Goal: Task Accomplishment & Management: Manage account settings

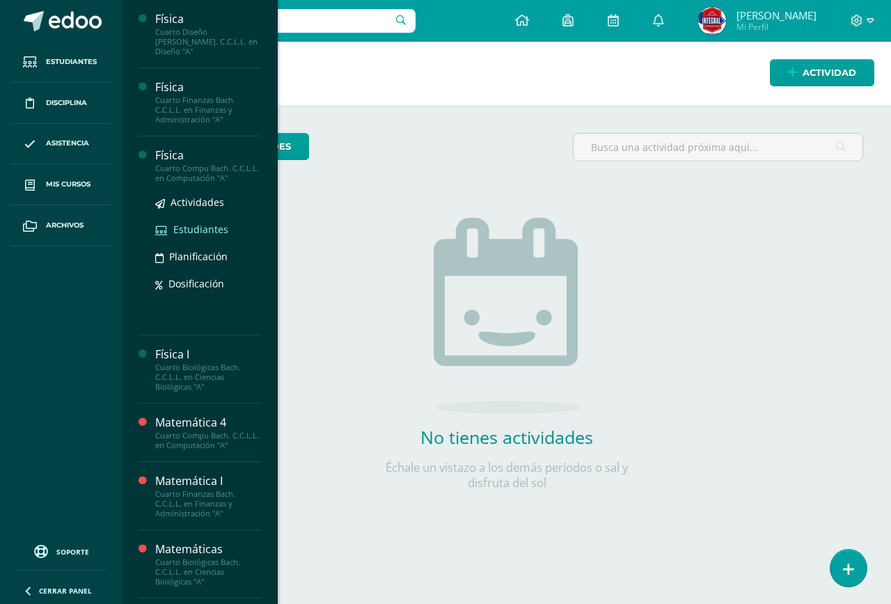
click at [196, 224] on span "Estudiantes" at bounding box center [200, 229] width 55 height 13
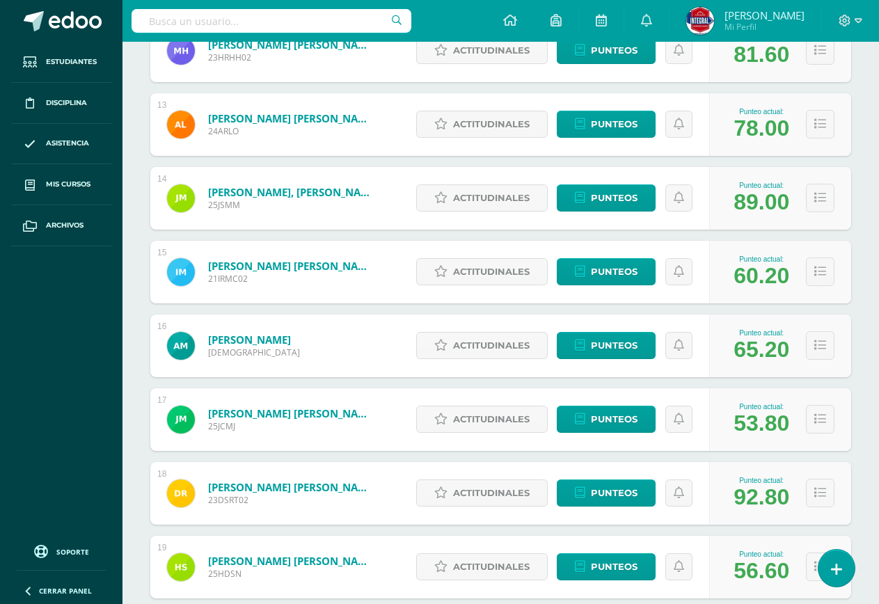
scroll to position [1069, 0]
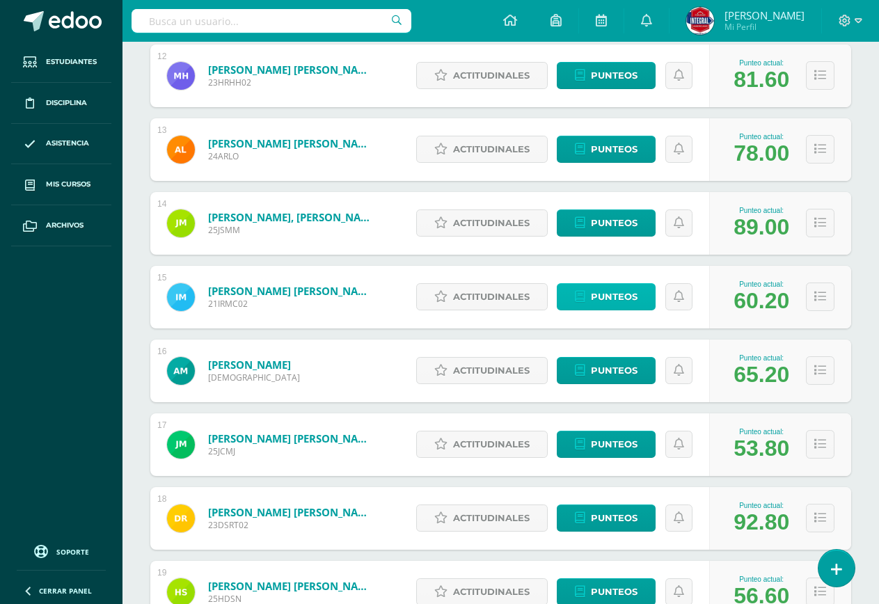
click at [611, 294] on span "Punteos" at bounding box center [614, 297] width 47 height 26
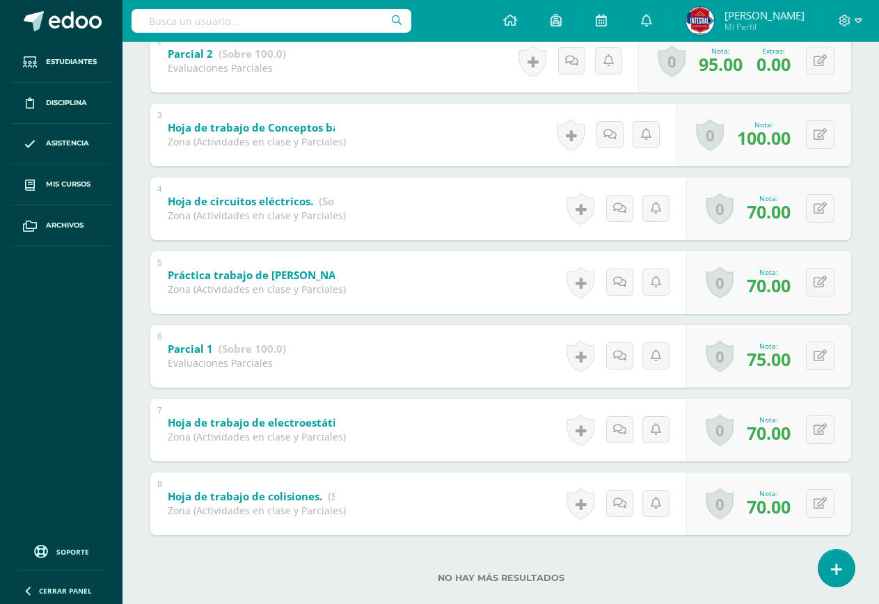
scroll to position [415, 0]
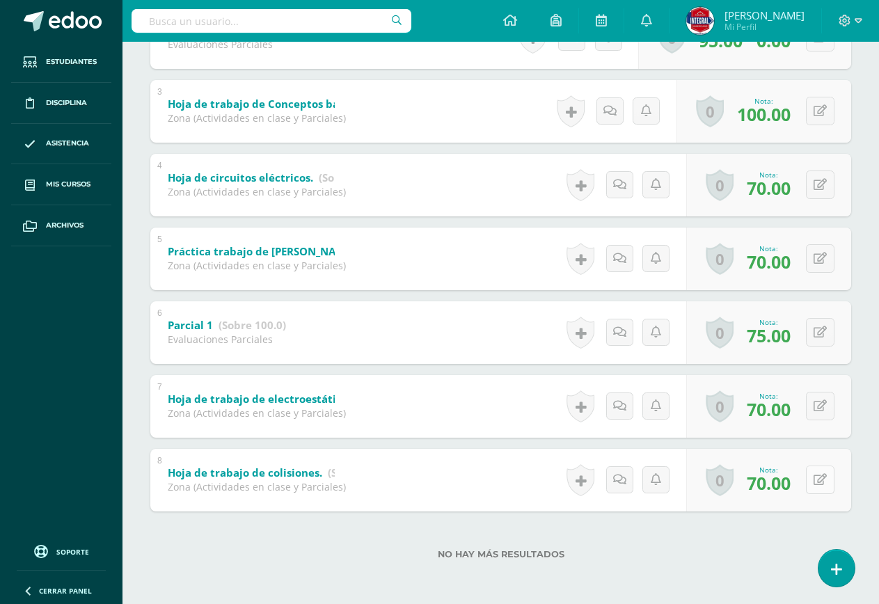
click at [824, 479] on icon at bounding box center [819, 480] width 13 height 12
type input "60"
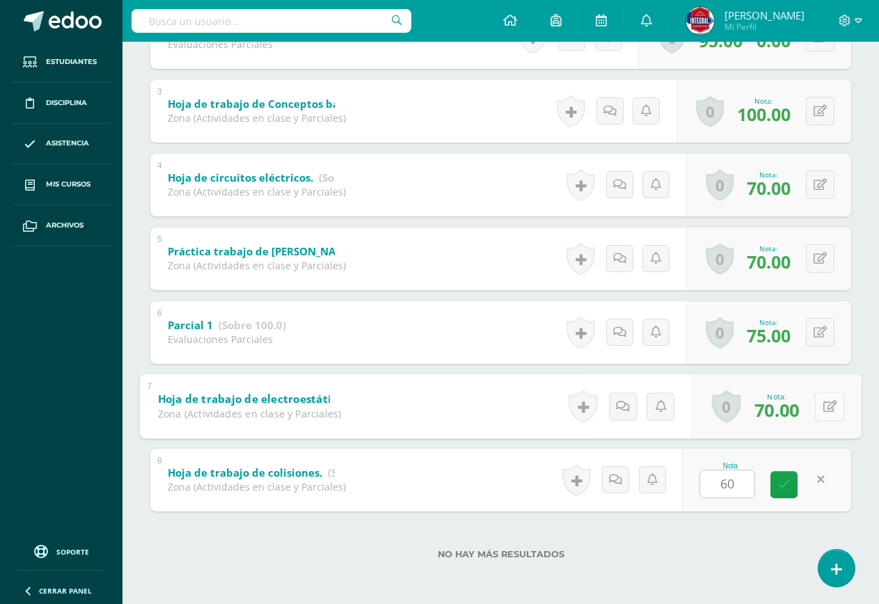
click at [823, 411] on icon at bounding box center [830, 406] width 14 height 12
type input "60"
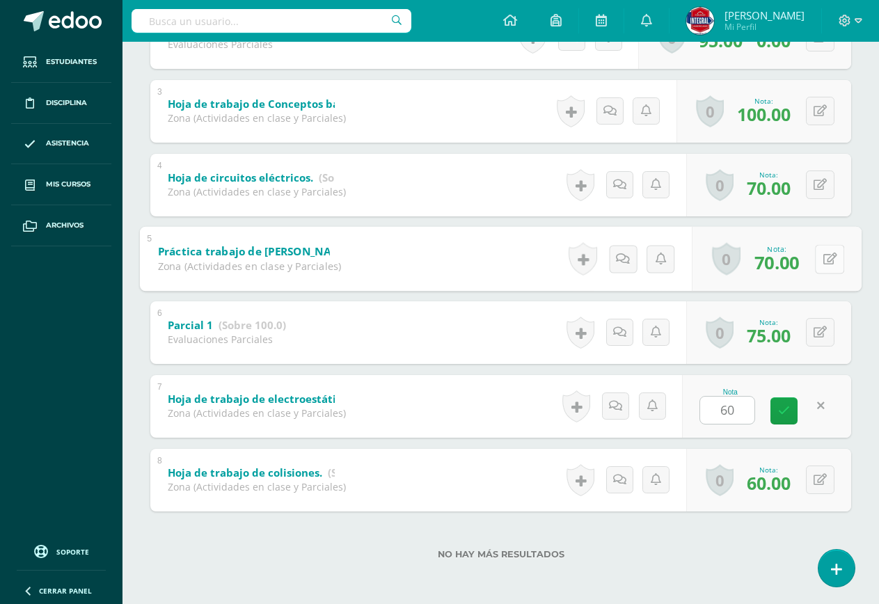
click at [815, 262] on button at bounding box center [829, 258] width 29 height 29
type input "60"
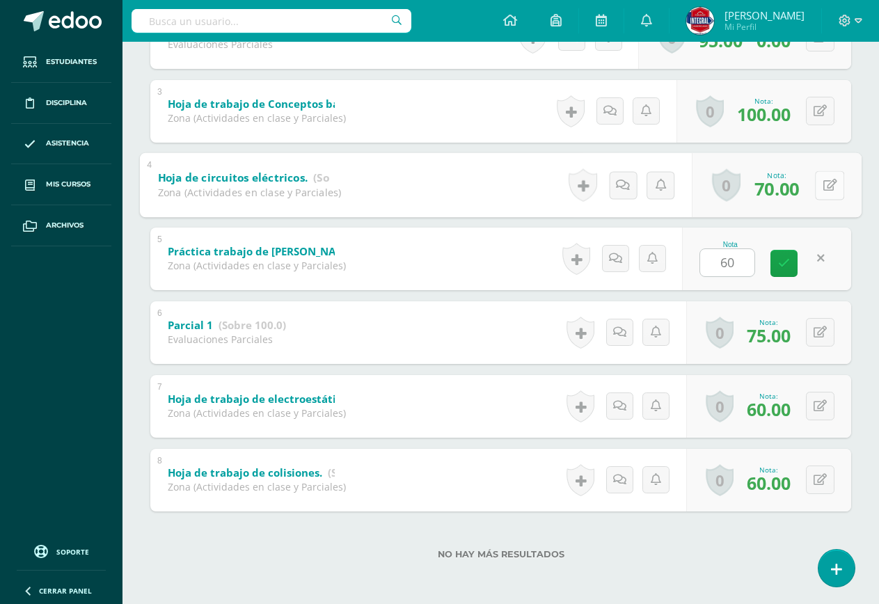
click at [824, 184] on icon at bounding box center [830, 185] width 14 height 12
type input "0"
type input "60"
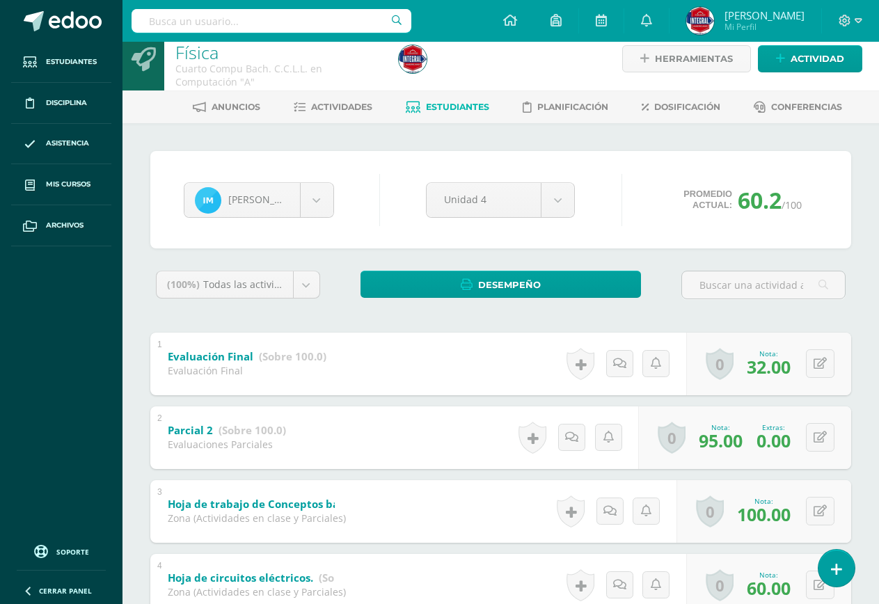
scroll to position [0, 0]
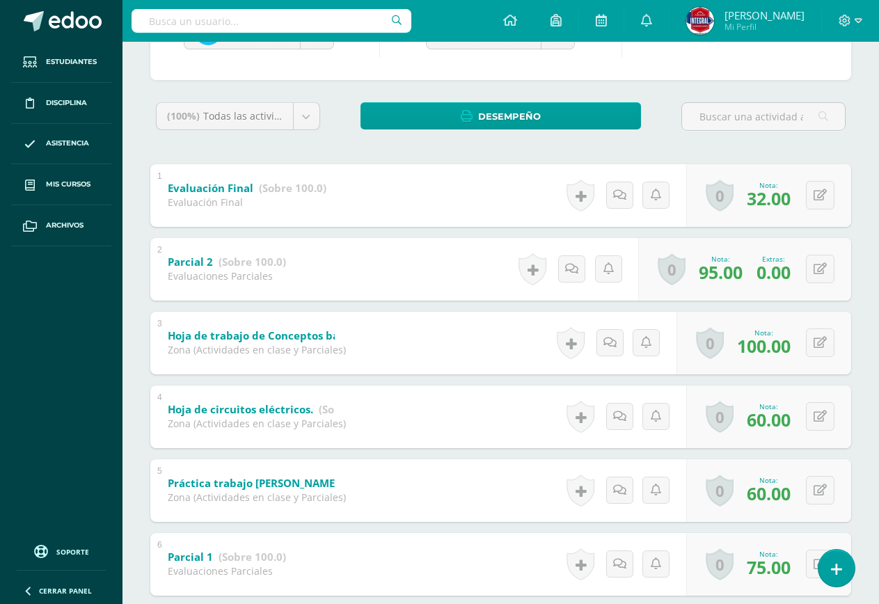
scroll to position [67, 0]
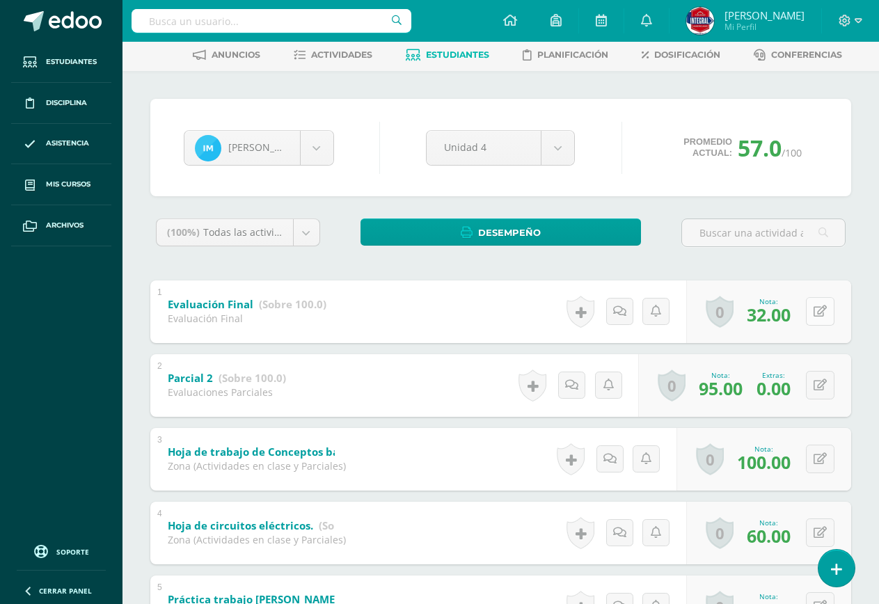
click at [832, 313] on button at bounding box center [820, 311] width 29 height 29
type input "27"
click at [795, 319] on icon at bounding box center [792, 316] width 13 height 12
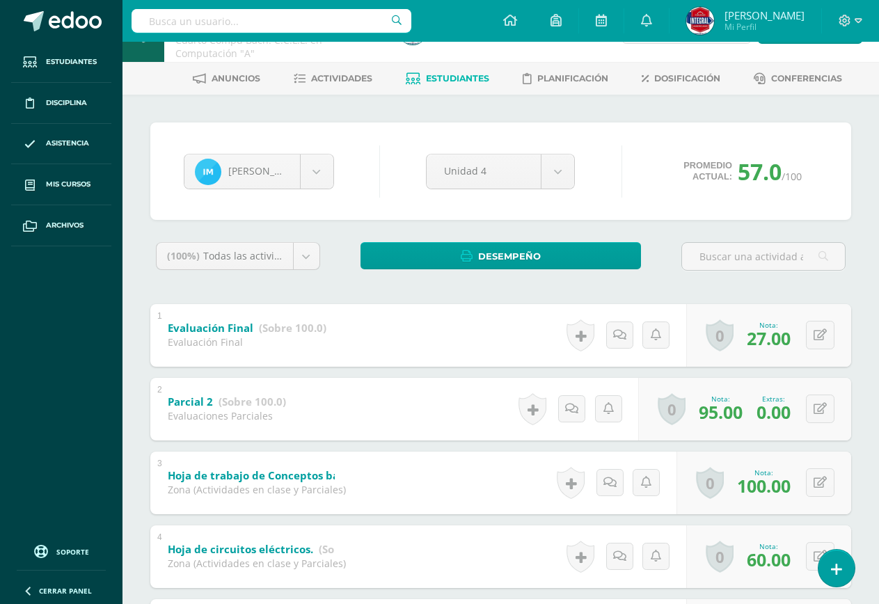
scroll to position [0, 0]
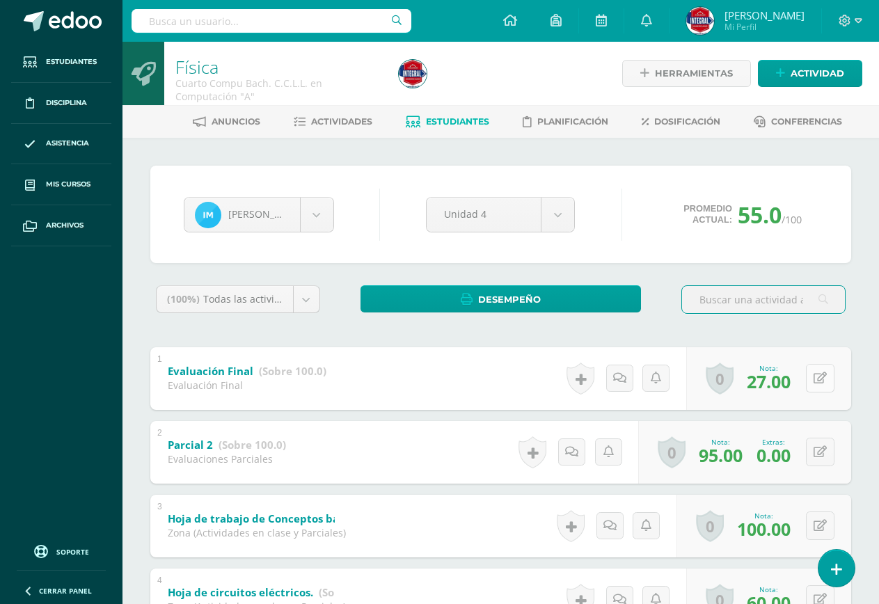
click at [822, 378] on icon at bounding box center [819, 378] width 13 height 12
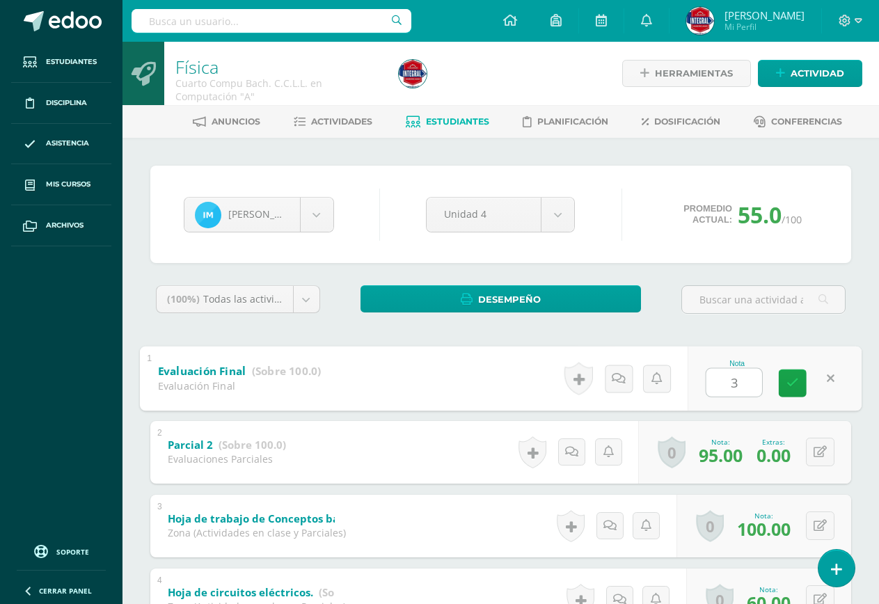
type input "32"
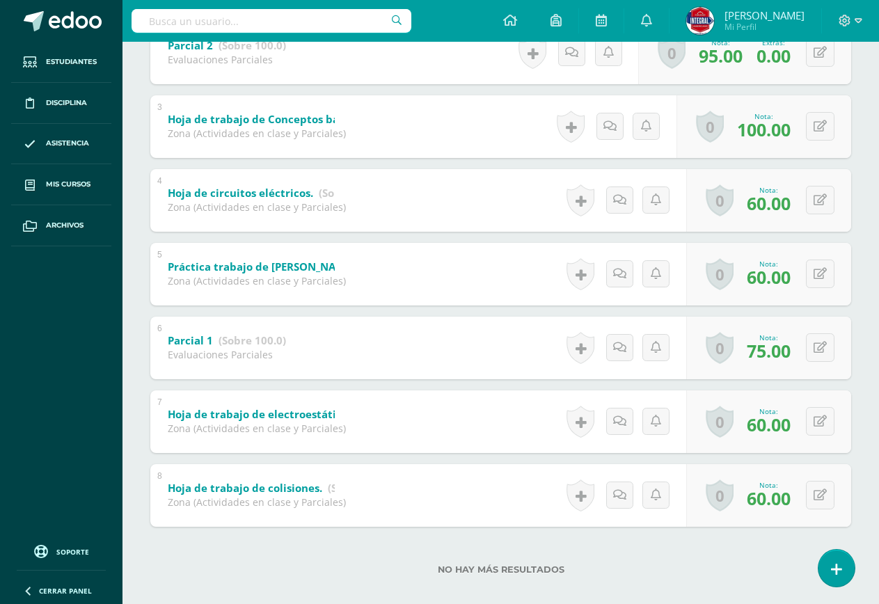
scroll to position [415, 0]
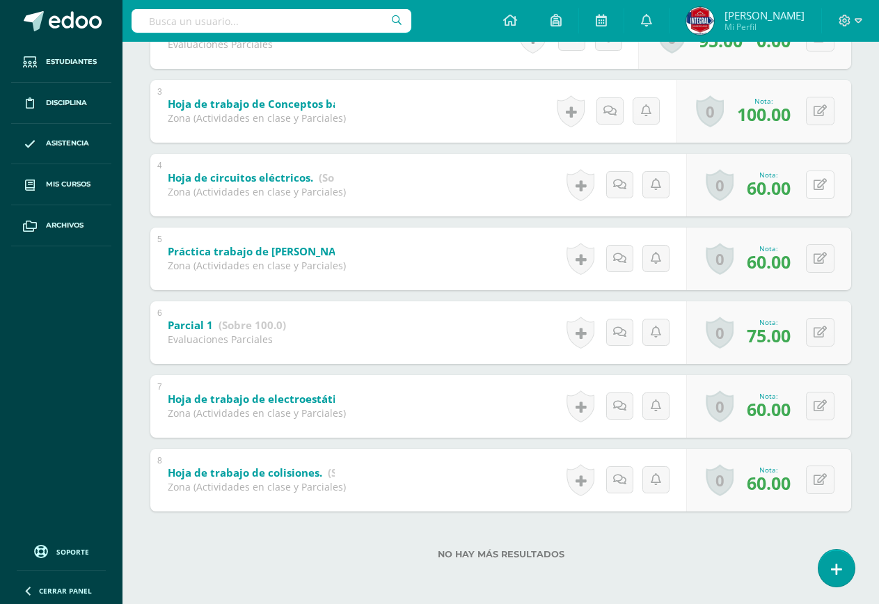
click at [826, 182] on icon at bounding box center [819, 185] width 13 height 12
type input "70"
click at [816, 253] on button at bounding box center [820, 258] width 29 height 29
type input "70"
click at [820, 409] on icon at bounding box center [819, 406] width 13 height 12
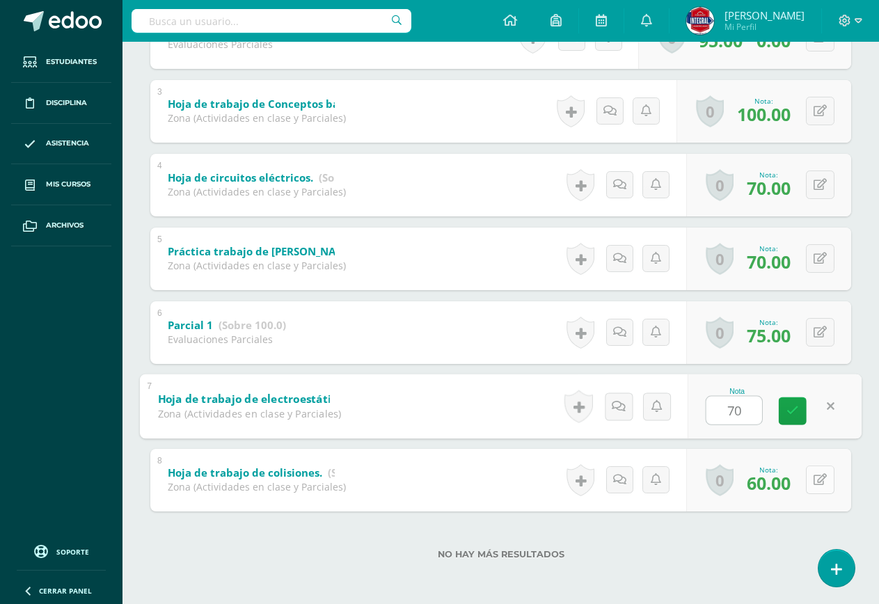
type input "70"
click at [823, 481] on icon at bounding box center [819, 480] width 13 height 12
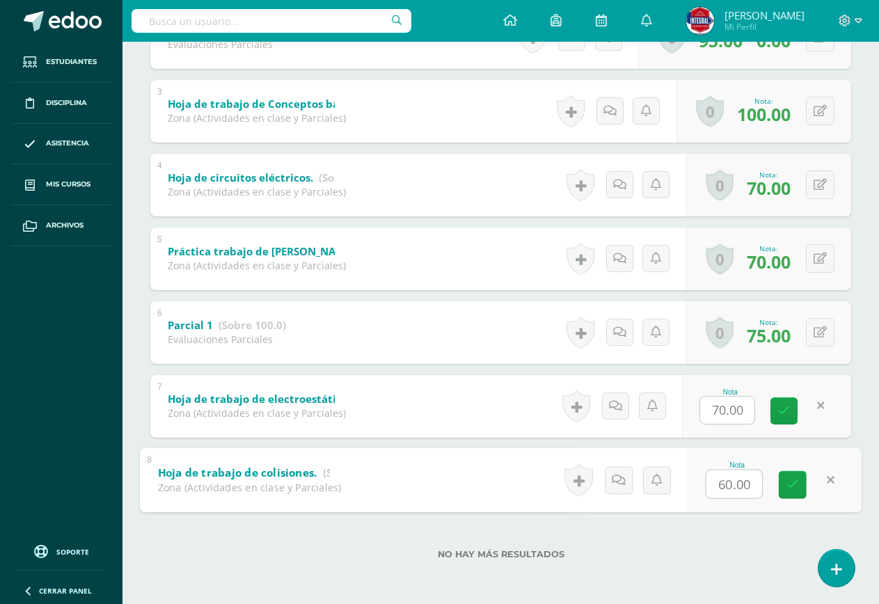
type input "0"
type input "70"
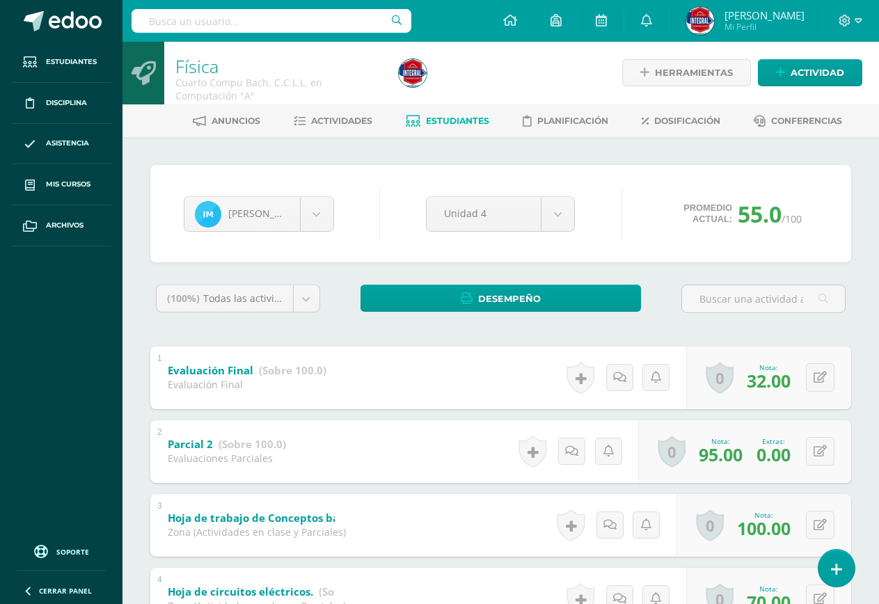
scroll to position [0, 0]
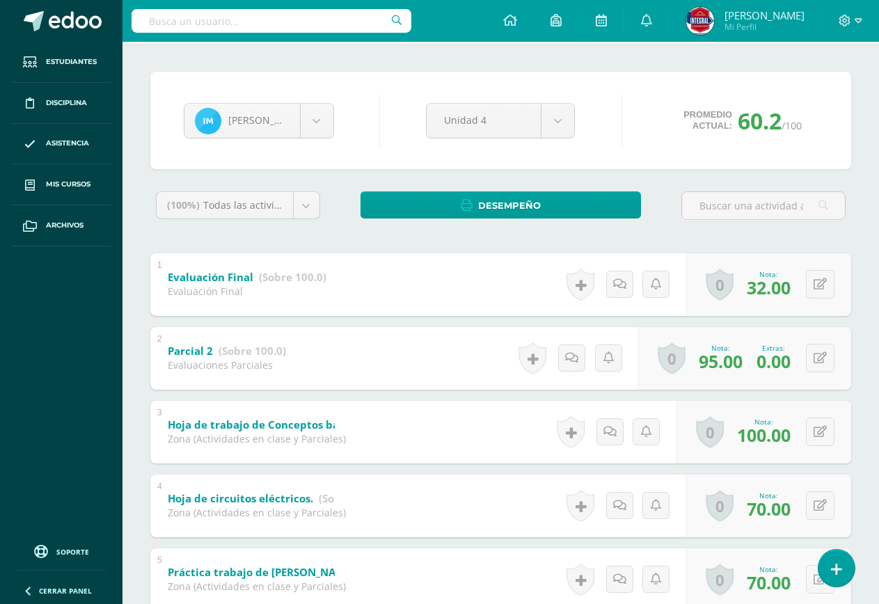
scroll to position [67, 0]
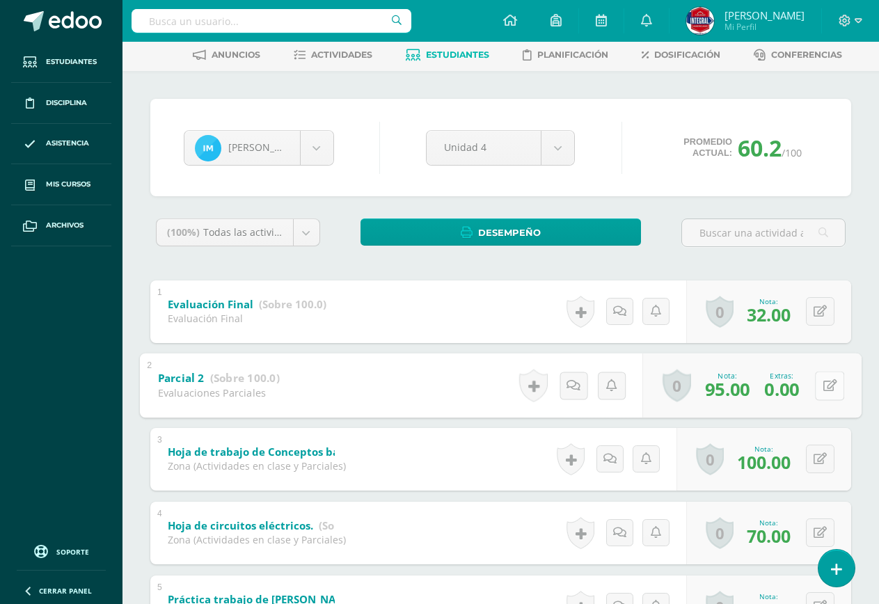
click at [816, 381] on button at bounding box center [829, 385] width 29 height 29
click at [751, 395] on input "0.00" at bounding box center [740, 389] width 56 height 28
type input "100"
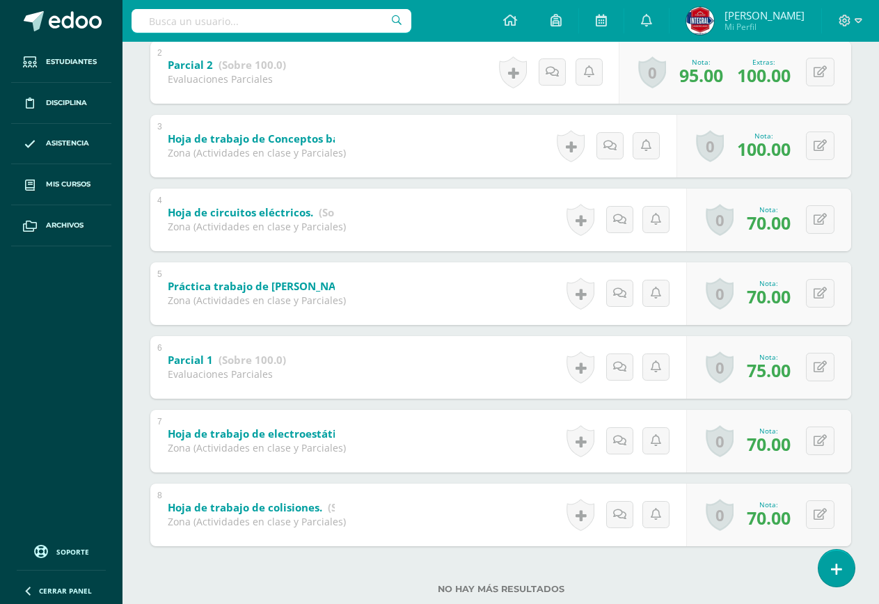
scroll to position [345, 0]
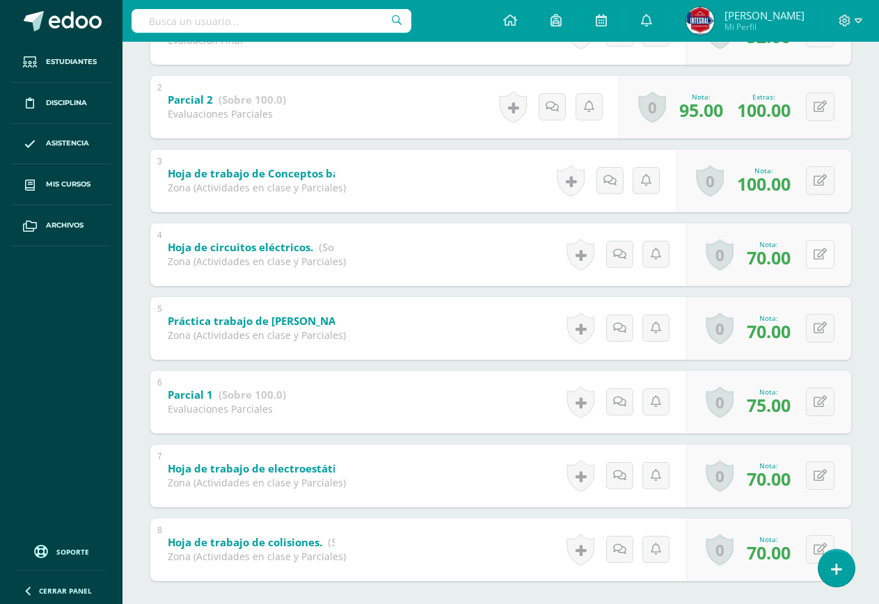
click at [816, 251] on button at bounding box center [820, 254] width 29 height 29
type input "82.5"
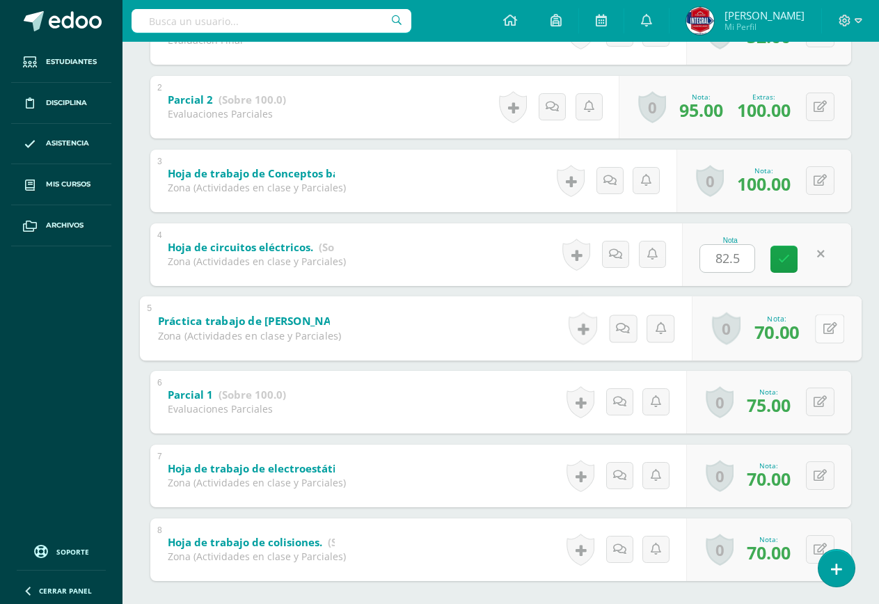
click at [823, 328] on icon at bounding box center [830, 328] width 14 height 12
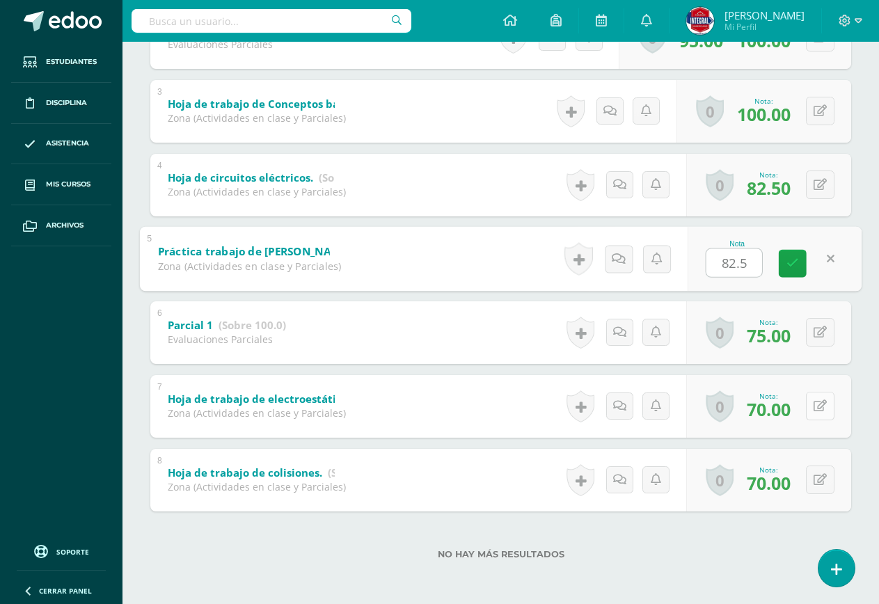
type input "82.5"
click at [829, 406] on button at bounding box center [820, 406] width 29 height 29
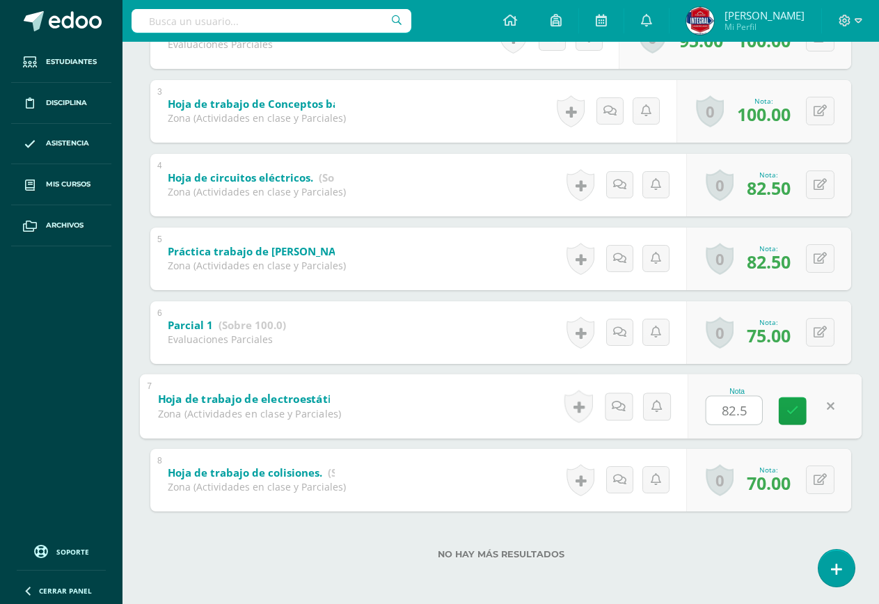
type input "82.5"
click at [875, 382] on div "Ian Monterroso Mario Barillas Mynor Beltranena Diego Davila Angel Donis Juan Du…" at bounding box center [500, 163] width 756 height 881
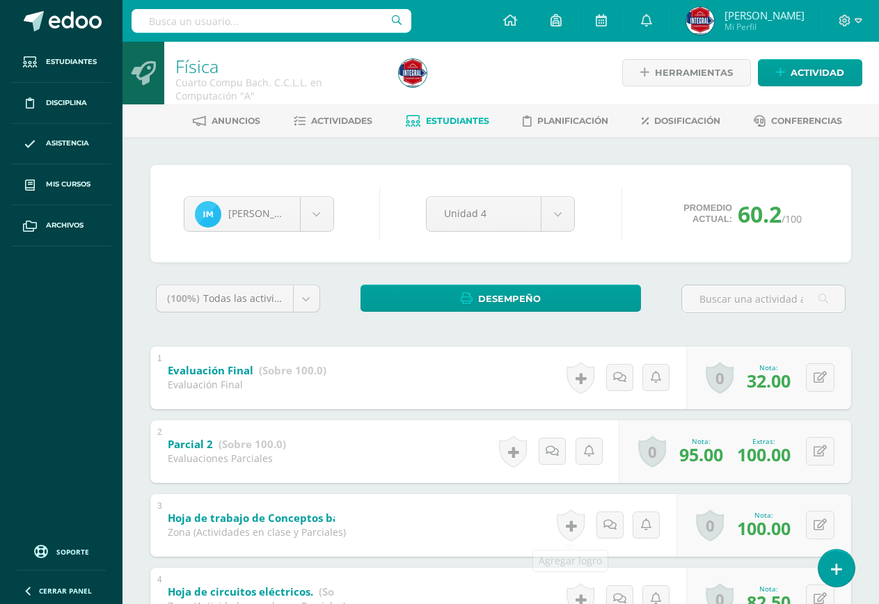
scroll to position [0, 0]
click at [295, 217] on body "Estudiantes Disciplina Asistencia Mis cursos Archivos Soporte Ayuda Reportar un…" at bounding box center [439, 509] width 879 height 1019
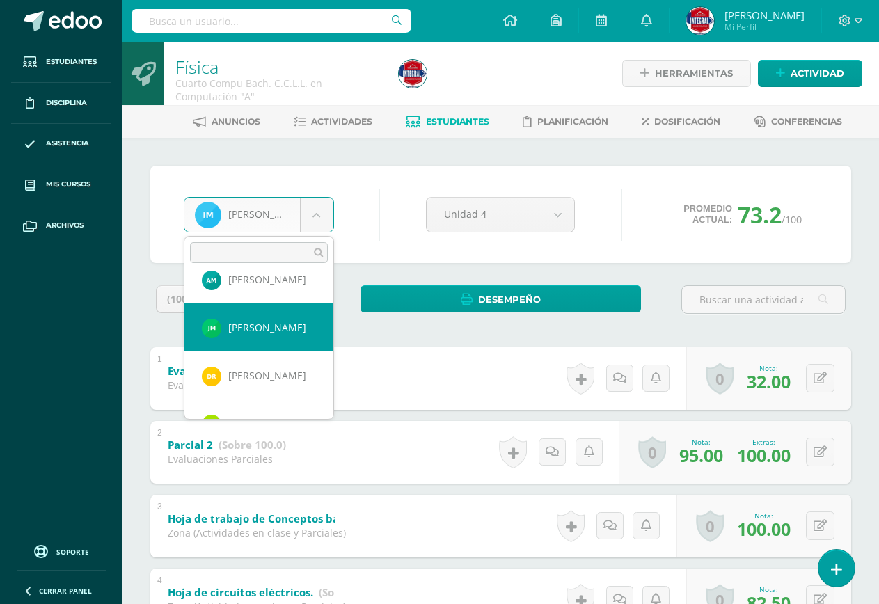
scroll to position [715, 0]
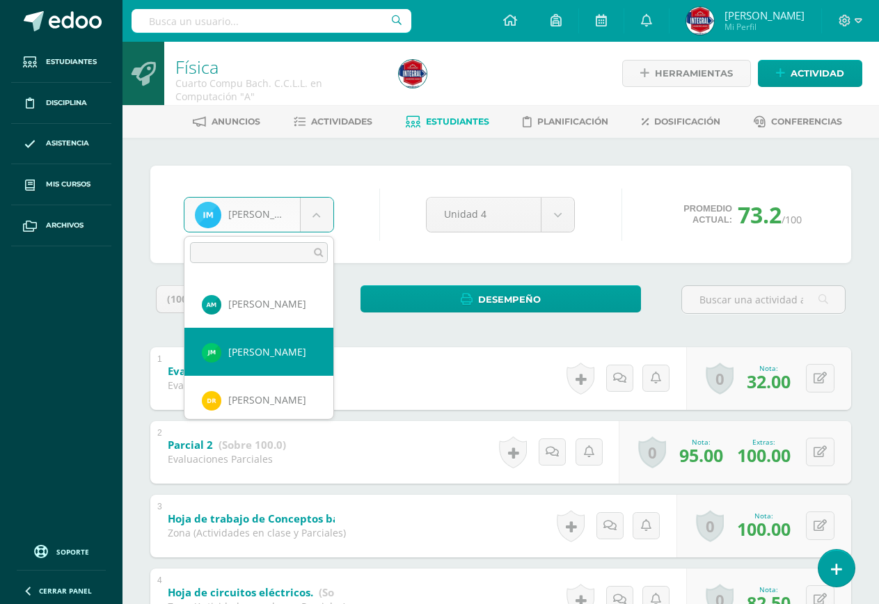
select select "2807"
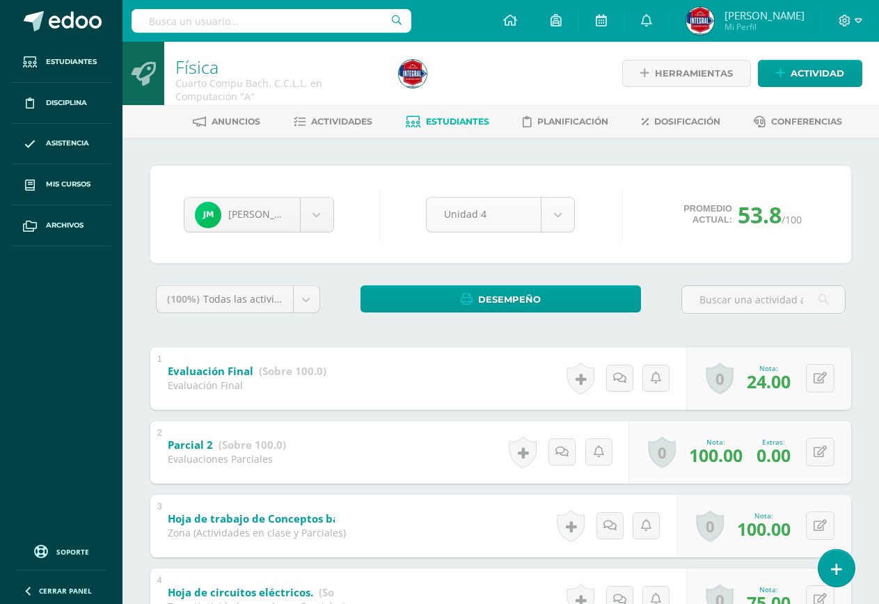
click at [488, 211] on body "Estudiantes Disciplina Asistencia Mis cursos Archivos Soporte Ayuda Reportar un…" at bounding box center [439, 509] width 879 height 1019
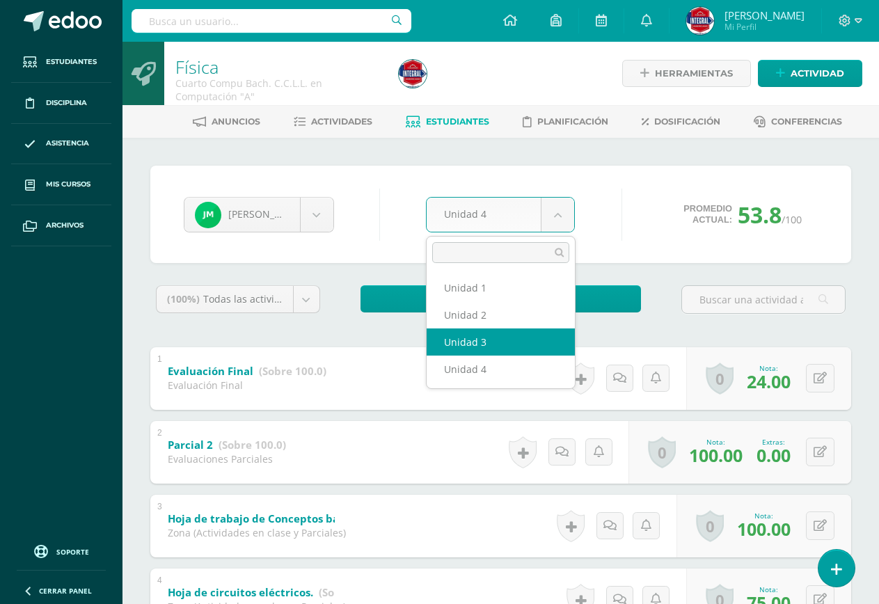
select select "Unidad 3"
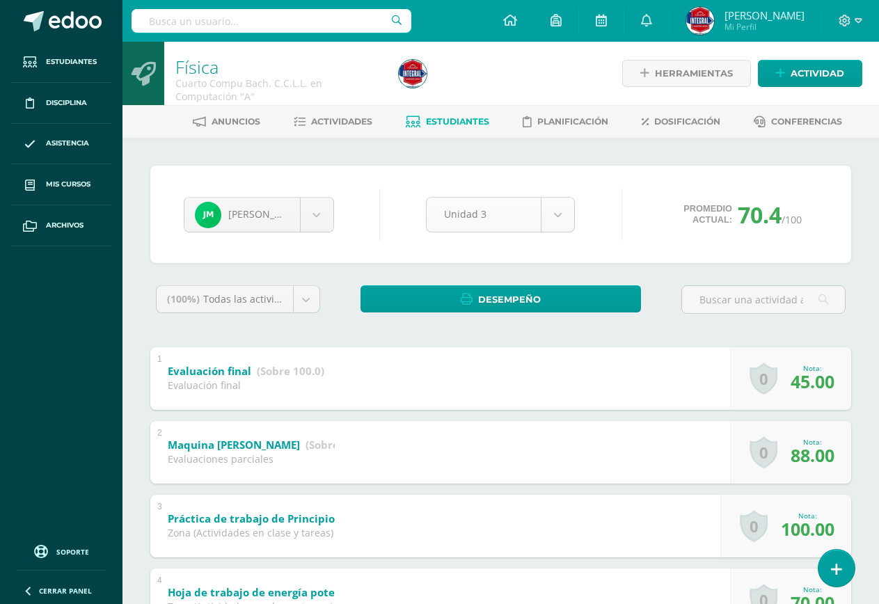
click at [470, 215] on body "Estudiantes Disciplina Asistencia Mis cursos Archivos Soporte Ayuda Reportar un…" at bounding box center [439, 472] width 879 height 945
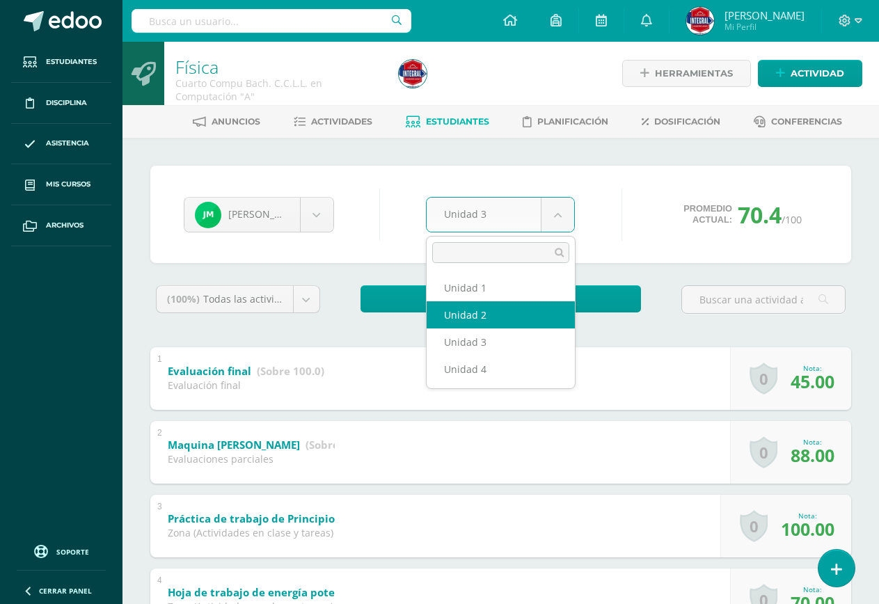
select select "Unidad 2"
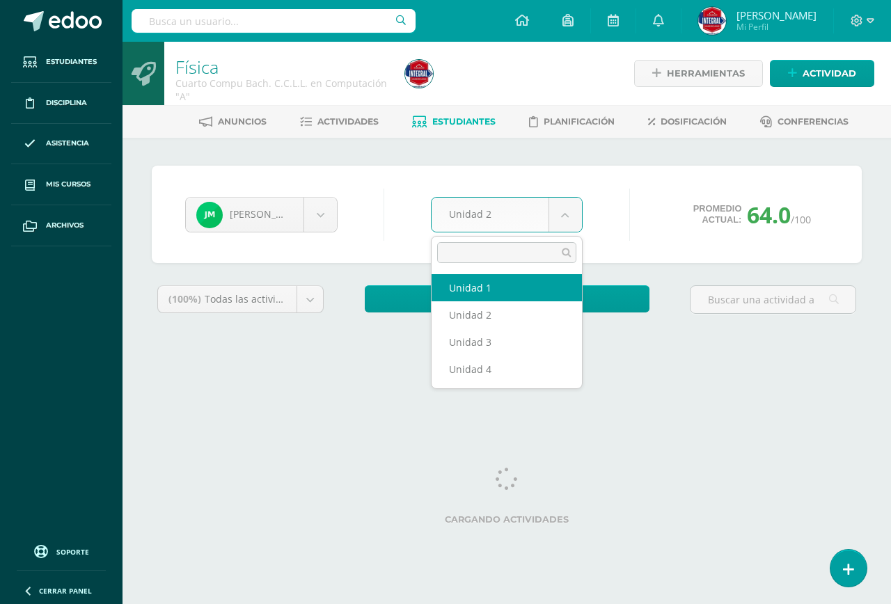
select select "Unidad 1"
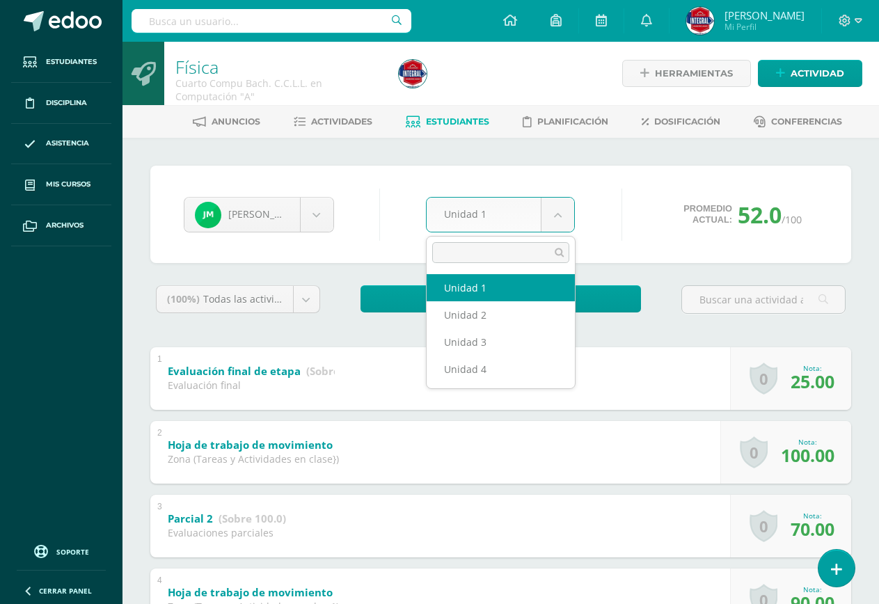
click at [498, 213] on body "Estudiantes Disciplina Asistencia Mis cursos Archivos Soporte Ayuda Reportar un…" at bounding box center [439, 509] width 879 height 1019
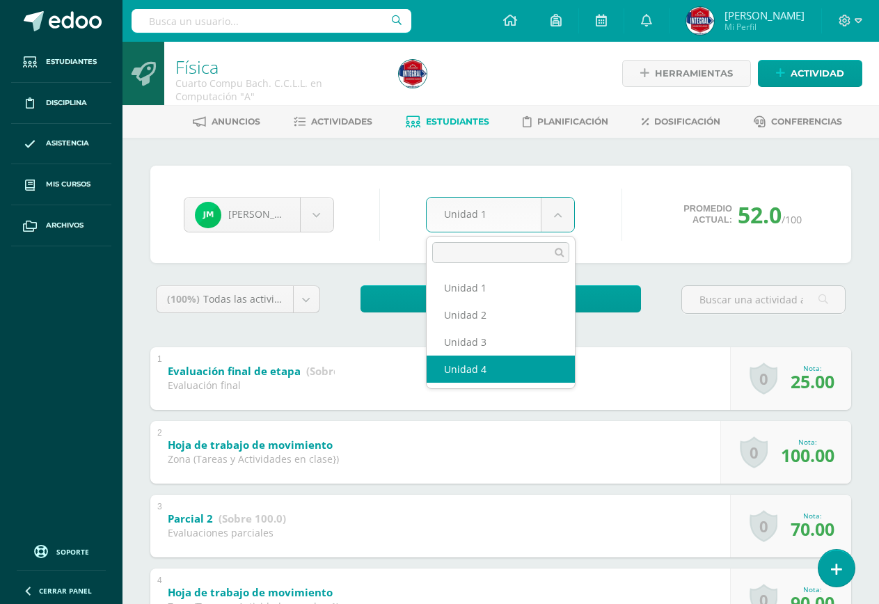
select select "Unidad 4"
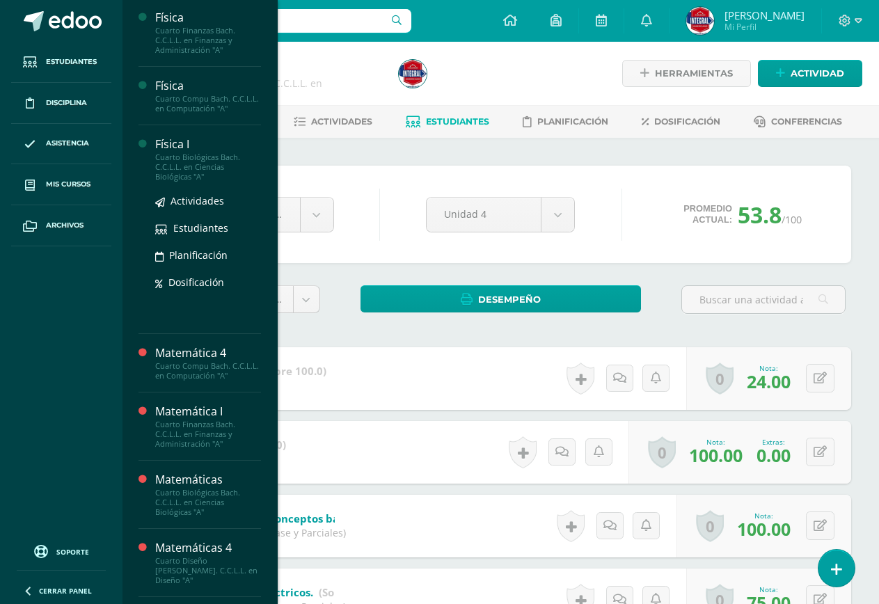
scroll to position [139, 0]
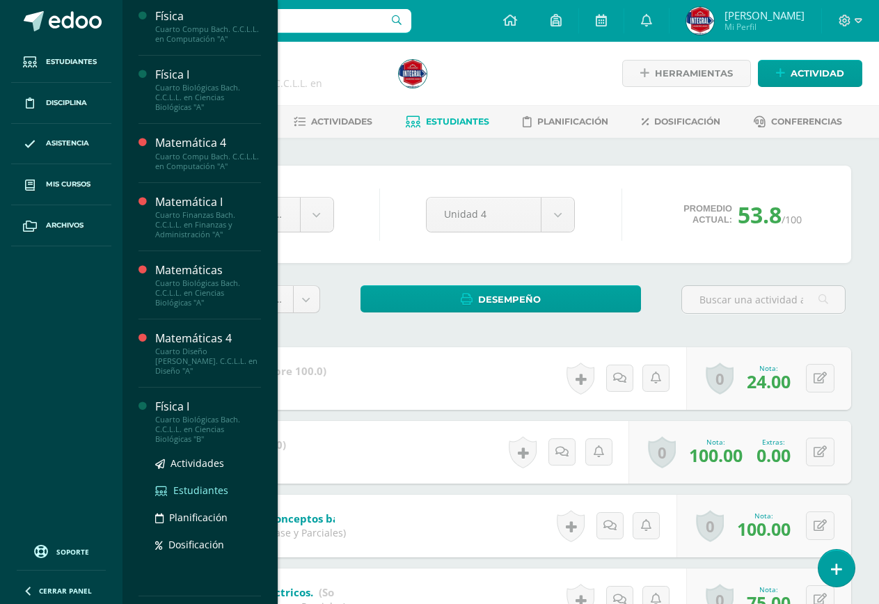
click at [201, 484] on span "Estudiantes" at bounding box center [200, 490] width 55 height 13
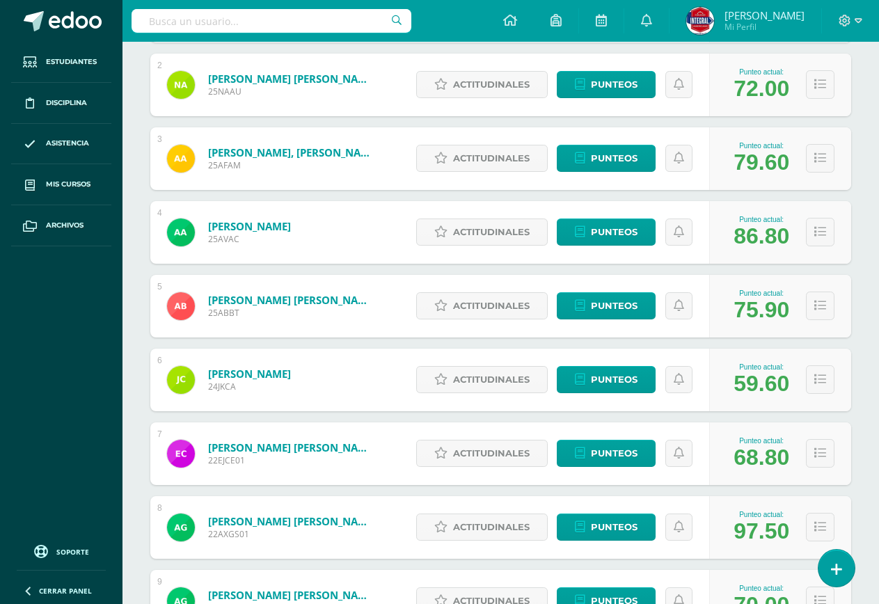
scroll to position [348, 0]
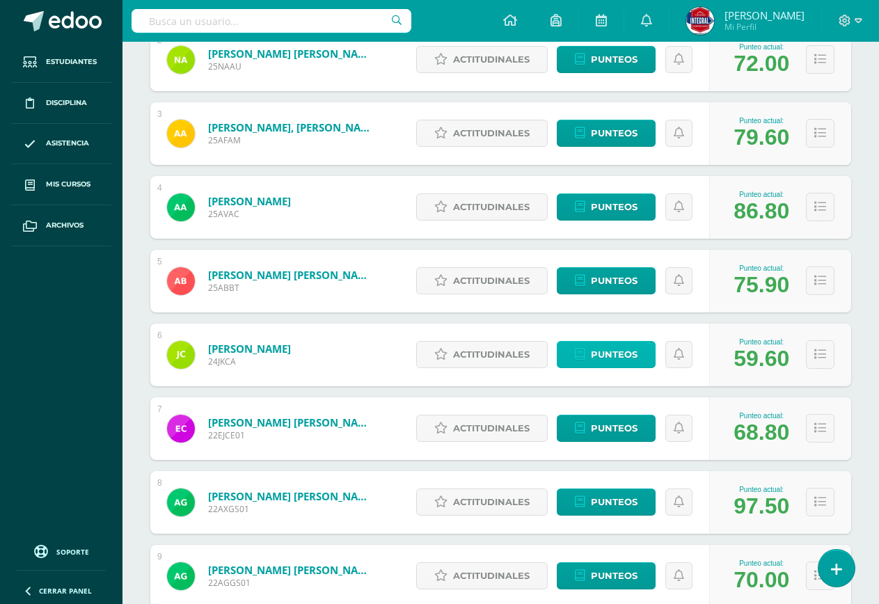
click at [585, 353] on icon at bounding box center [580, 355] width 10 height 12
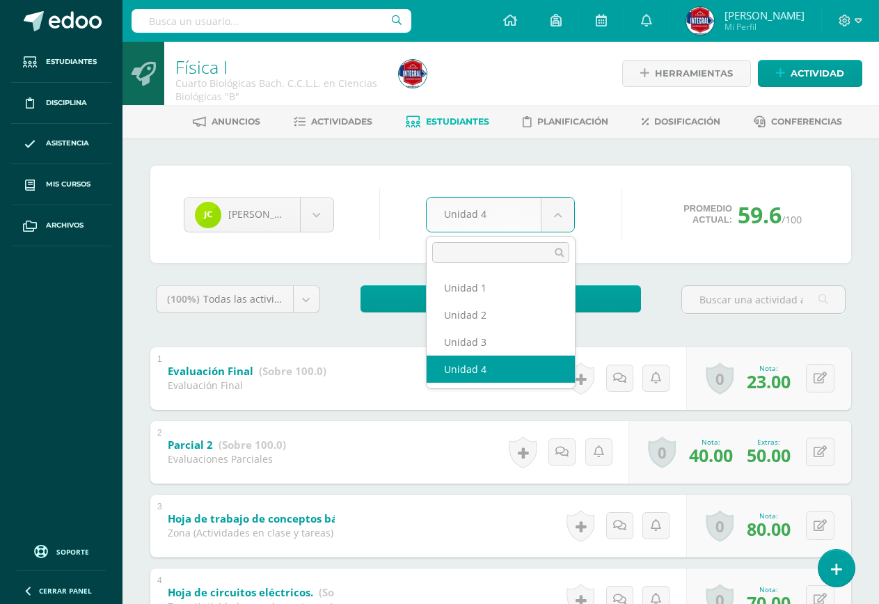
click at [491, 199] on body "Estudiantes Disciplina Asistencia Mis cursos Archivos Soporte Ayuda Reportar un…" at bounding box center [439, 509] width 879 height 1019
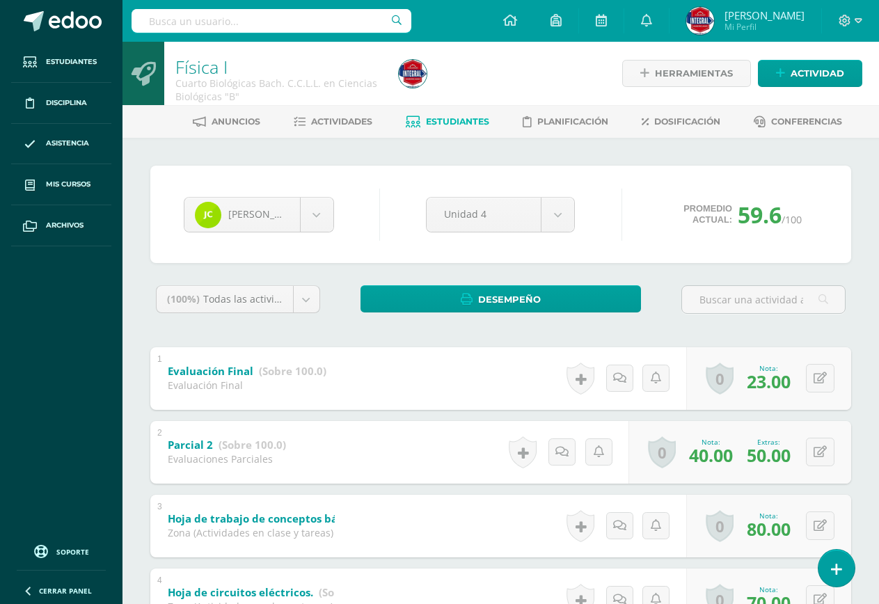
click at [647, 225] on body "Estudiantes Disciplina Asistencia Mis cursos Archivos Soporte Ayuda Reportar un…" at bounding box center [439, 509] width 879 height 1019
click at [315, 223] on body "Estudiantes Disciplina Asistencia Mis cursos Archivos Soporte Ayuda Reportar un…" at bounding box center [439, 509] width 879 height 1019
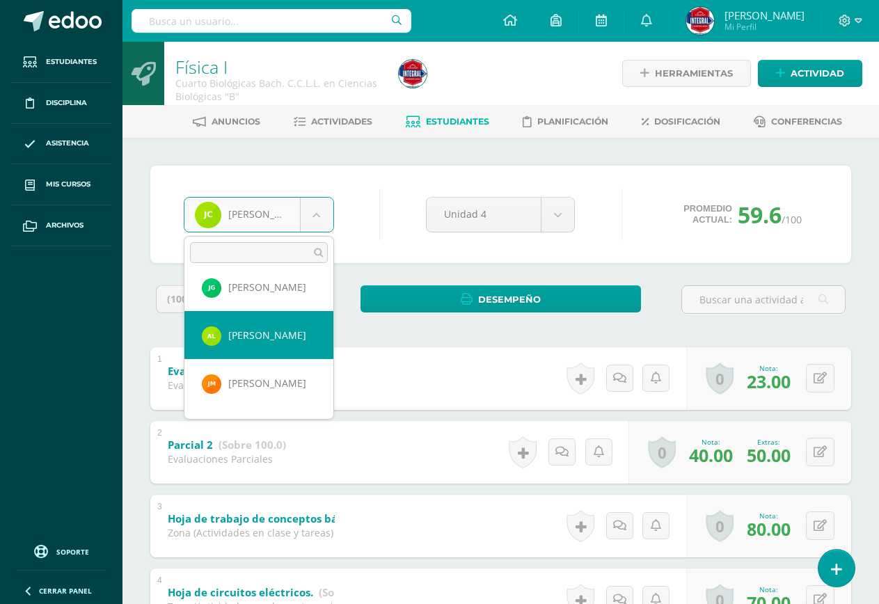
scroll to position [486, 0]
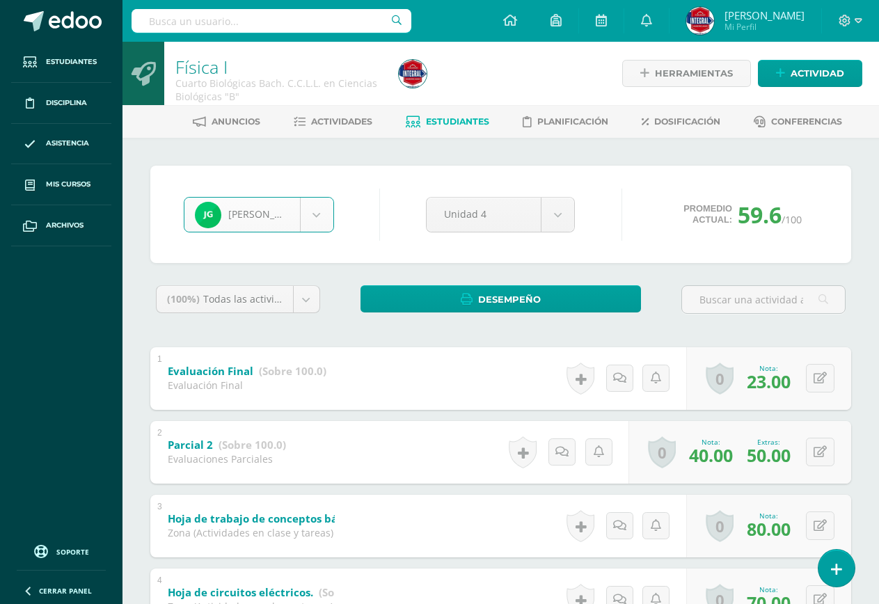
select select "2831"
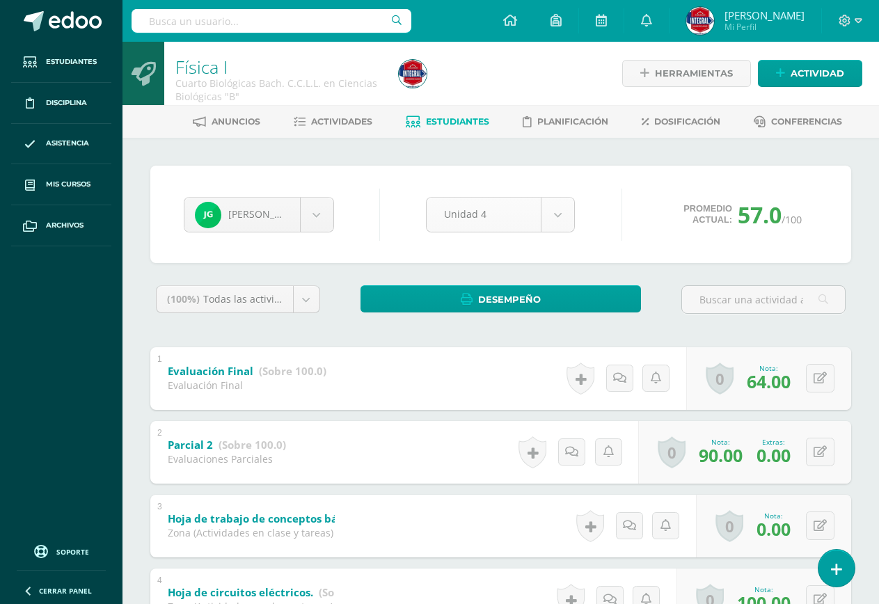
click at [541, 211] on body "Estudiantes Disciplina Asistencia Mis cursos Archivos Soporte Ayuda Reportar un…" at bounding box center [439, 509] width 879 height 1019
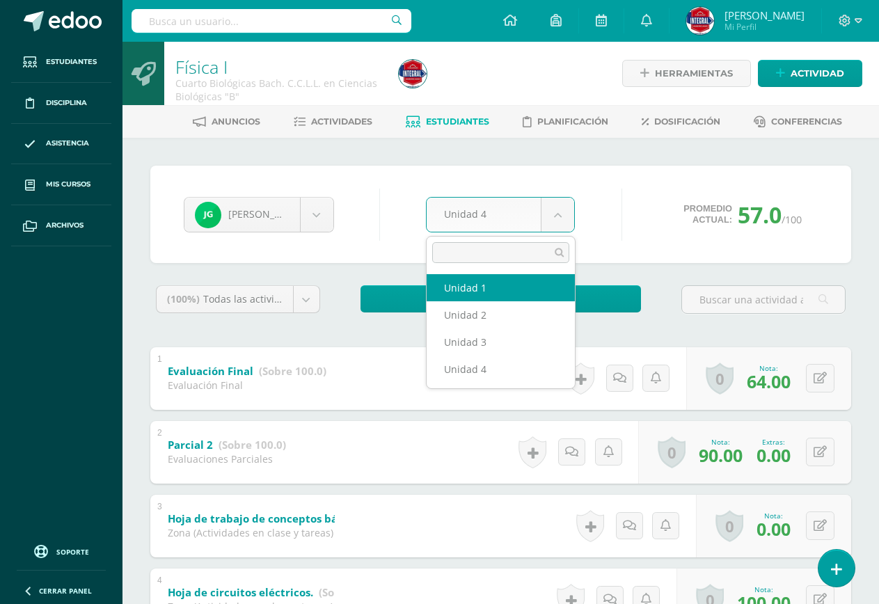
click at [369, 220] on body "Estudiantes Disciplina Asistencia Mis cursos Archivos Soporte Ayuda Reportar un…" at bounding box center [439, 509] width 879 height 1019
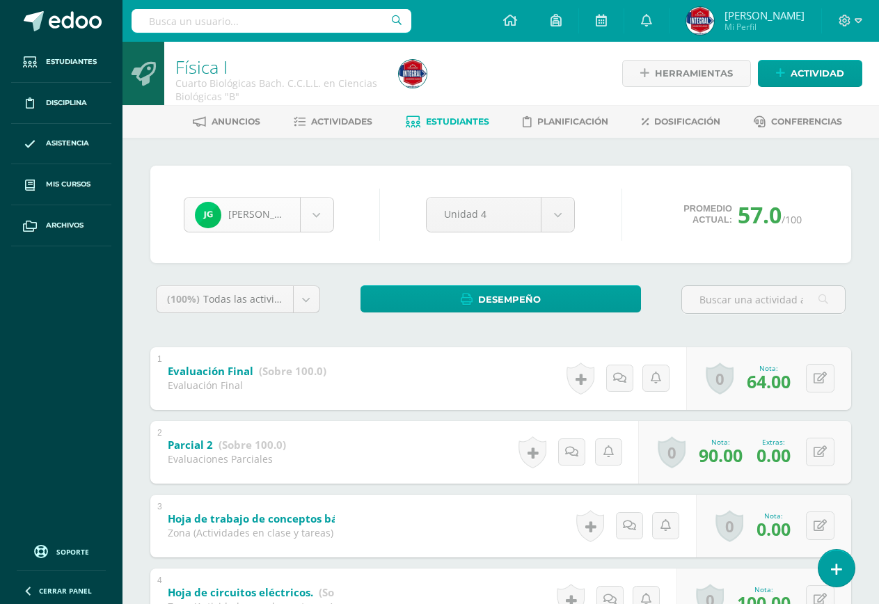
click at [277, 213] on body "Estudiantes Disciplina Asistencia Mis cursos Archivos Soporte Ayuda Reportar un…" at bounding box center [439, 509] width 879 height 1019
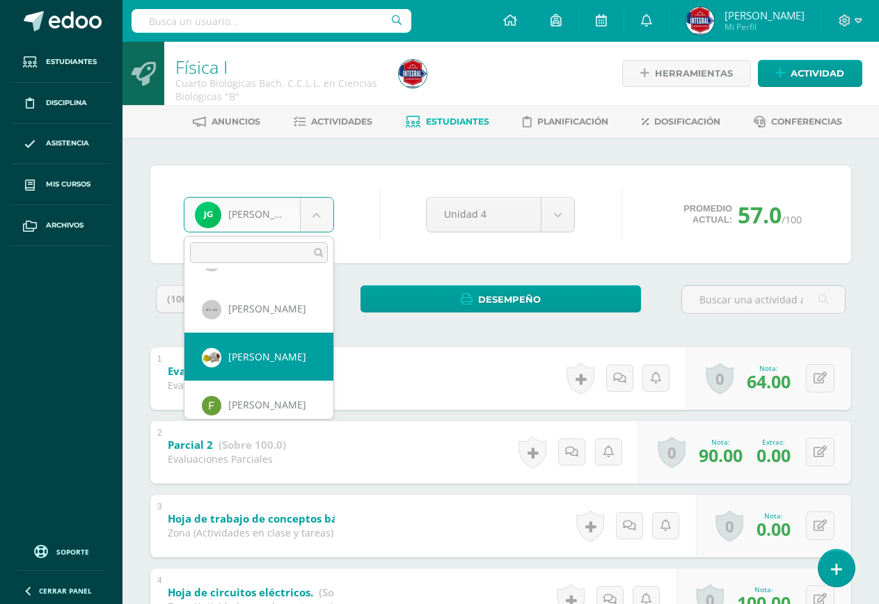
scroll to position [671, 0]
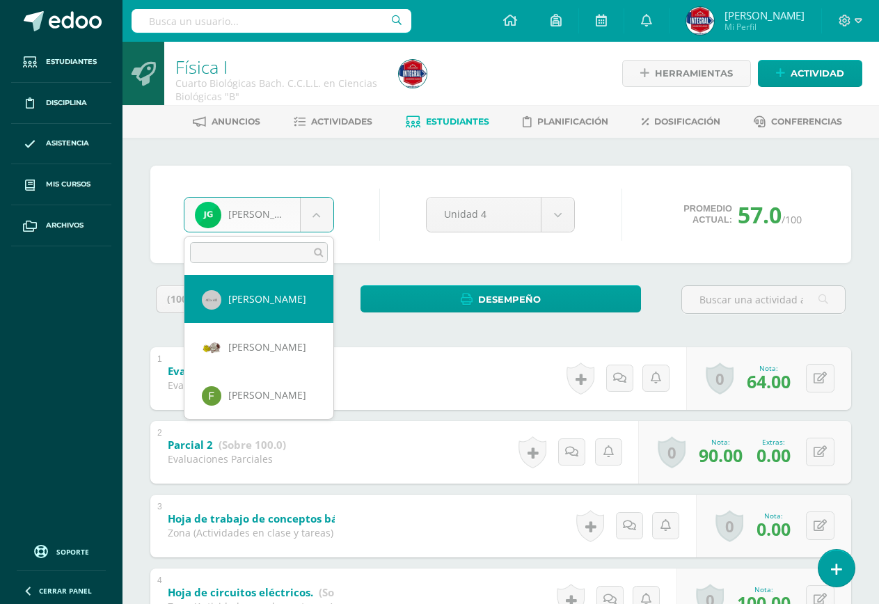
select select "1106"
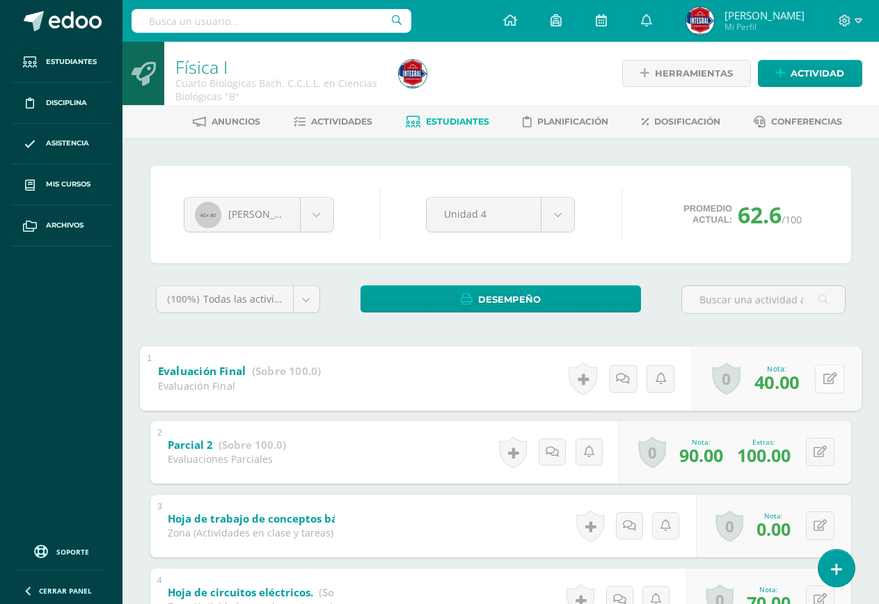
click at [826, 375] on icon at bounding box center [830, 378] width 14 height 12
type input "50"
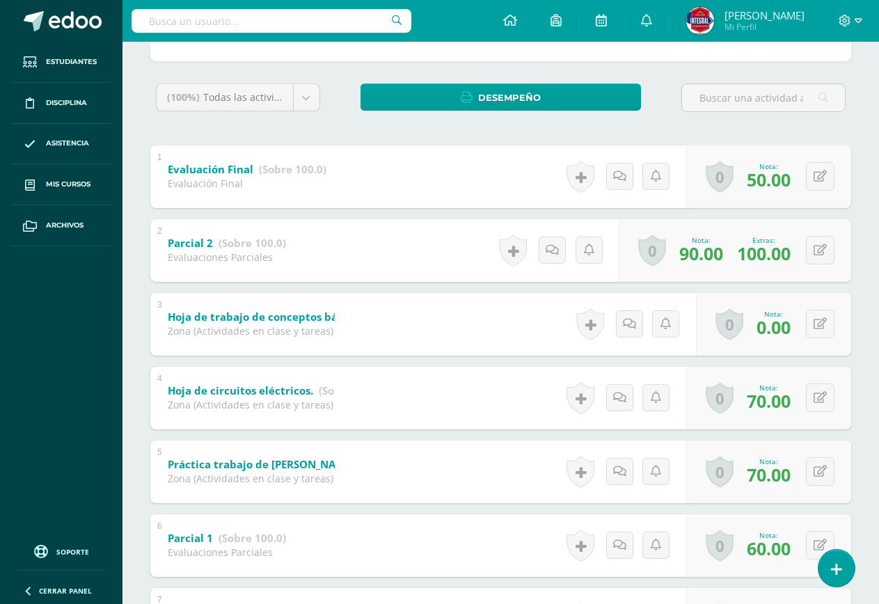
scroll to position [209, 0]
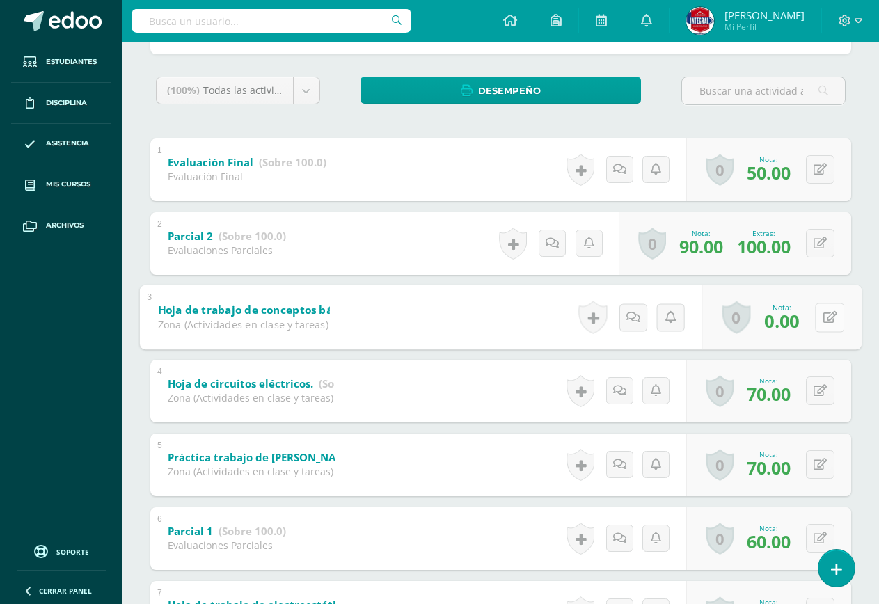
click at [812, 312] on div "0 [GEOGRAPHIC_DATA] Logros obtenidos Aún no hay logros agregados Nota: 0.00" at bounding box center [781, 317] width 159 height 65
click at [824, 317] on icon at bounding box center [830, 317] width 14 height 12
type input "100"
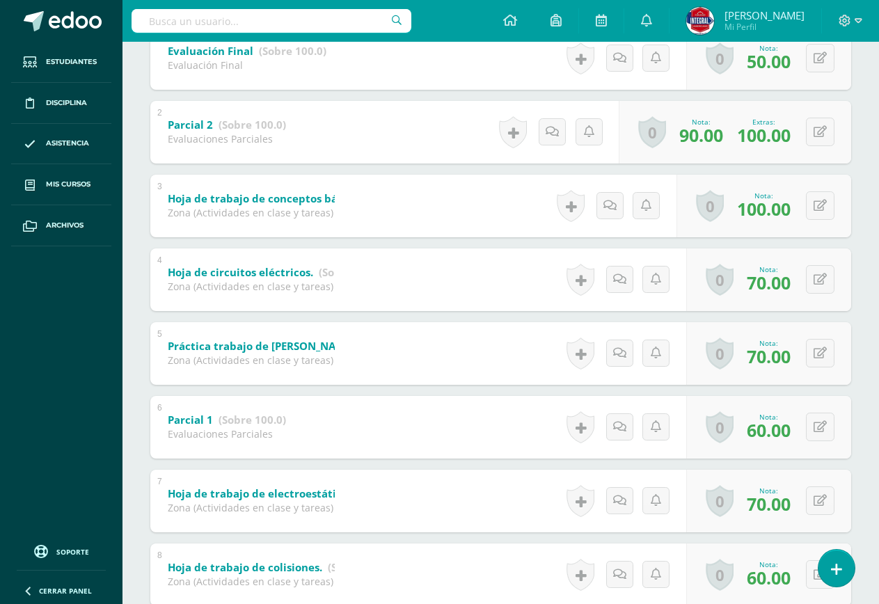
scroll to position [345, 0]
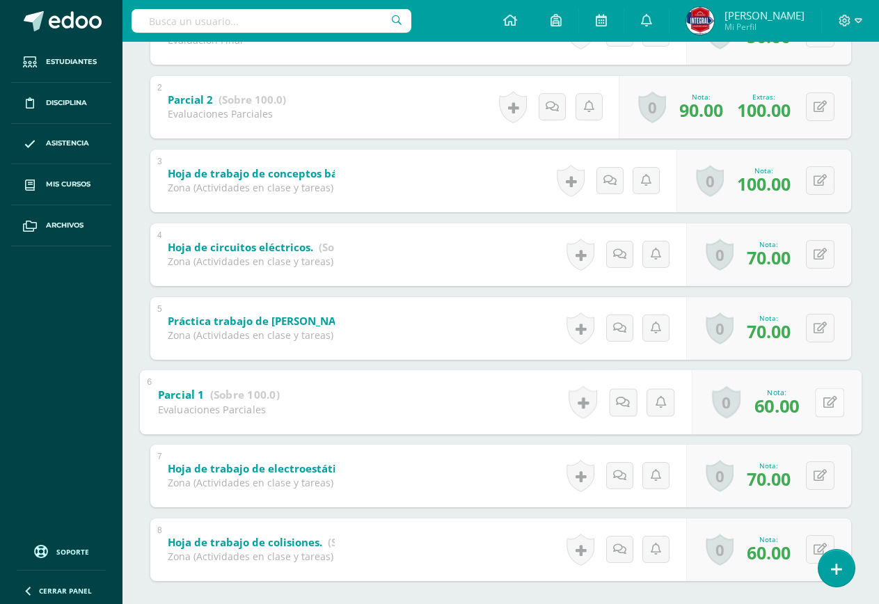
click at [820, 398] on button at bounding box center [829, 402] width 29 height 29
type input "100"
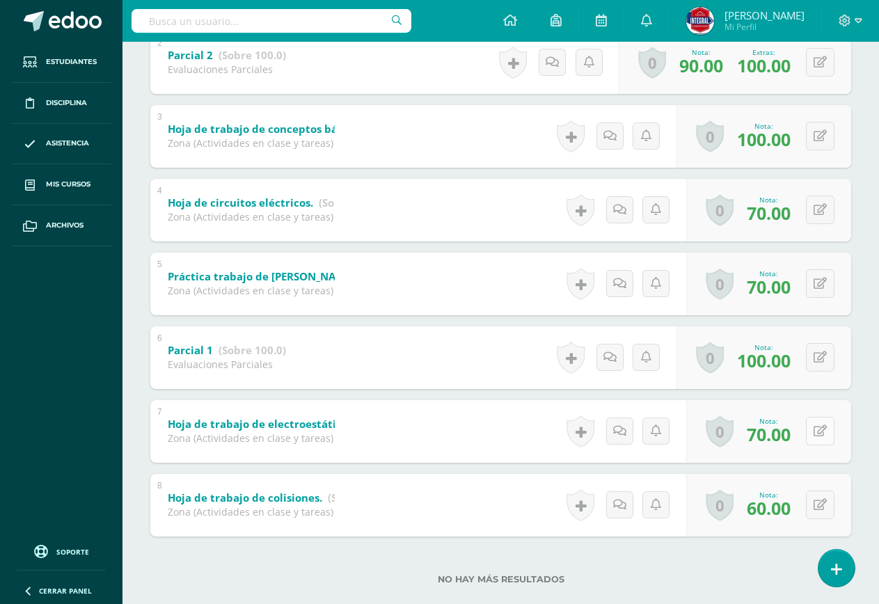
scroll to position [415, 0]
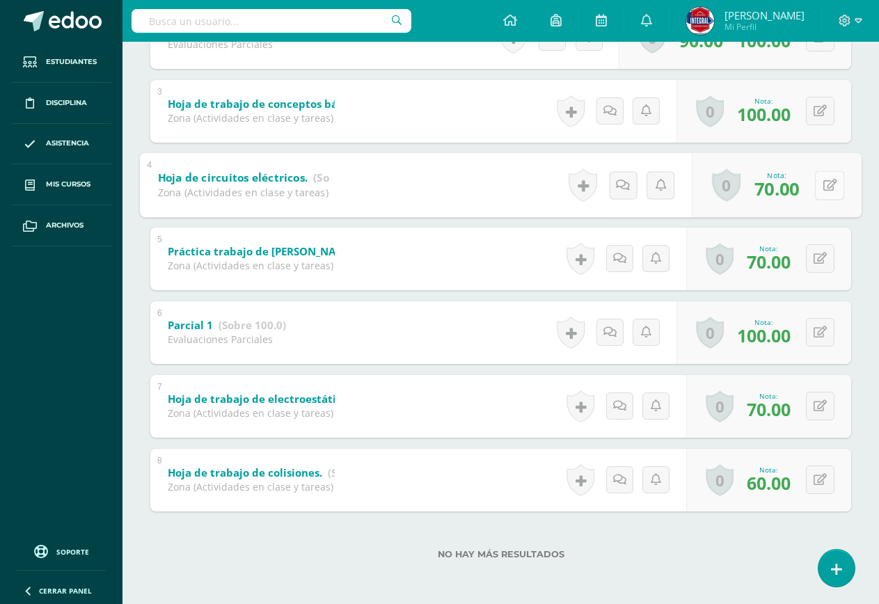
click at [824, 182] on icon at bounding box center [830, 185] width 14 height 12
type input "82.5"
click at [820, 263] on button at bounding box center [820, 258] width 29 height 29
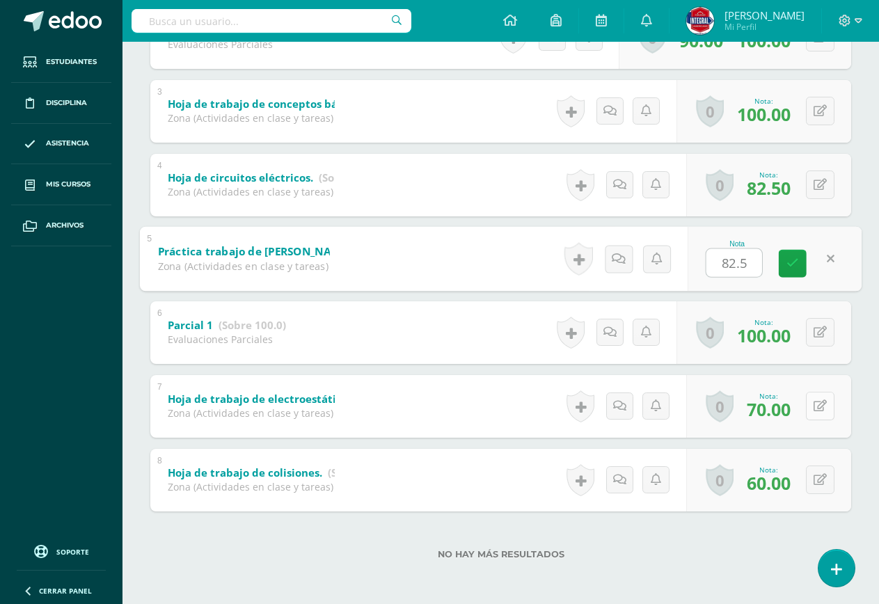
type input "82.5"
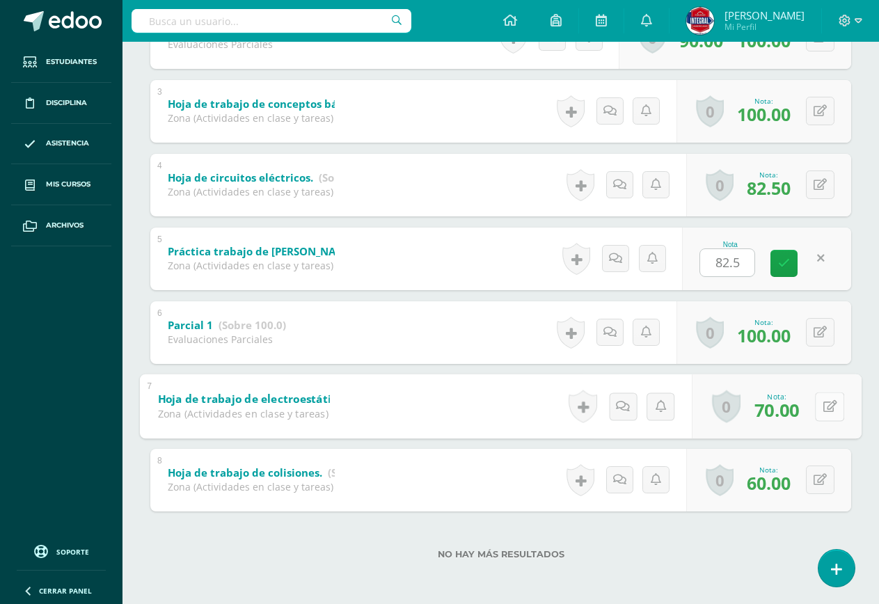
click at [822, 413] on button at bounding box center [829, 406] width 29 height 29
type input "82.5"
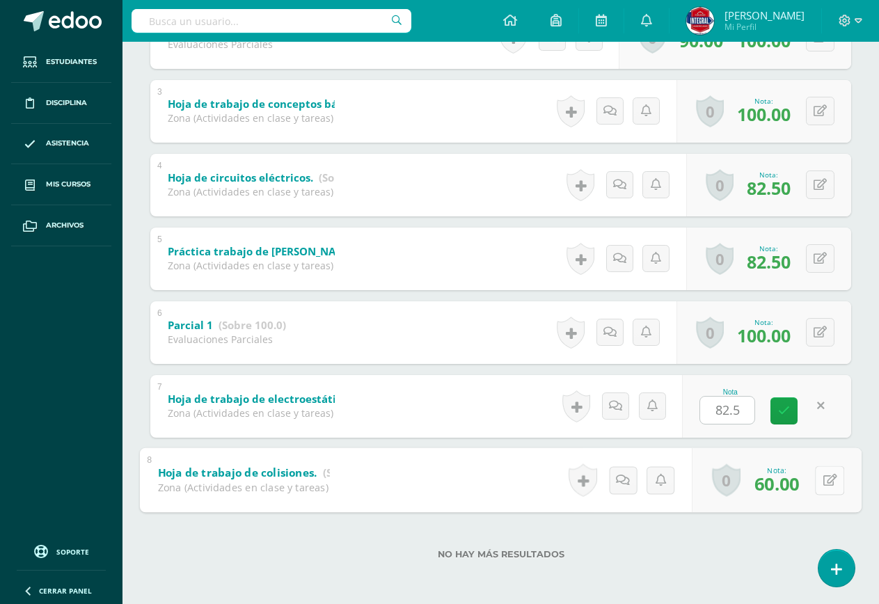
click at [820, 491] on button at bounding box center [829, 479] width 29 height 29
type input "72.5"
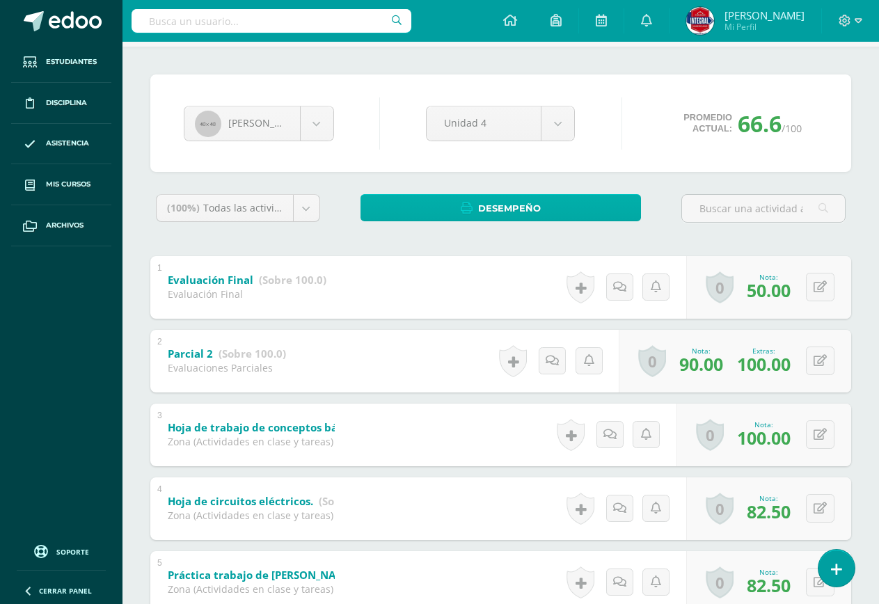
scroll to position [0, 0]
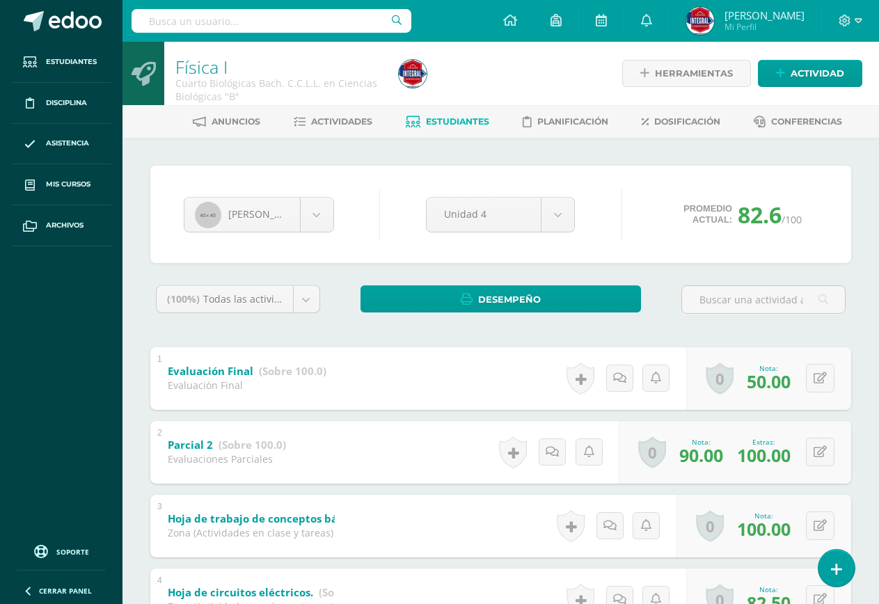
click at [510, 190] on div "Alvaro Oliva Alexa Aceituno Nelly Aguilar Astrid Agustin Alicia Alvarez André B…" at bounding box center [500, 214] width 645 height 53
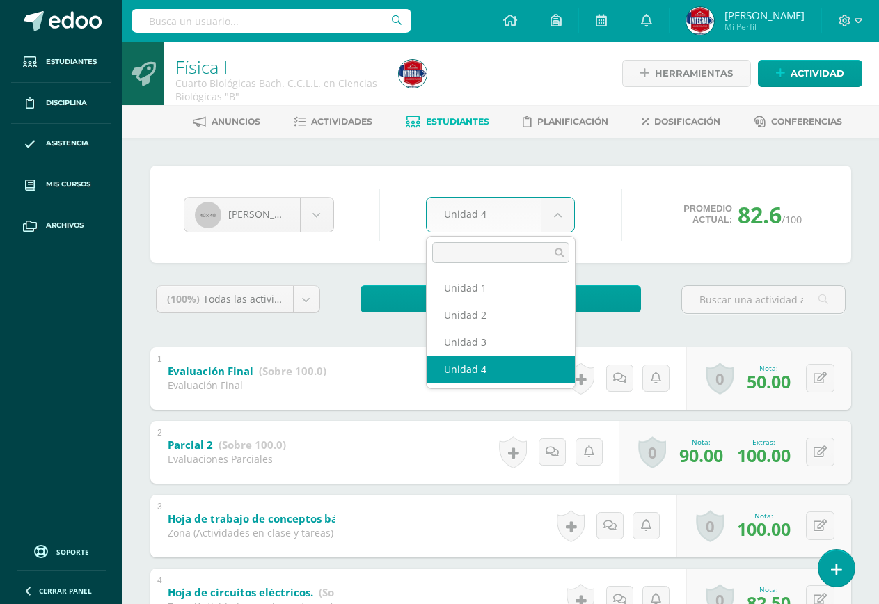
click at [516, 228] on body "Estudiantes Disciplina Asistencia Mis cursos Archivos Soporte Ayuda Reportar un…" at bounding box center [439, 509] width 879 height 1019
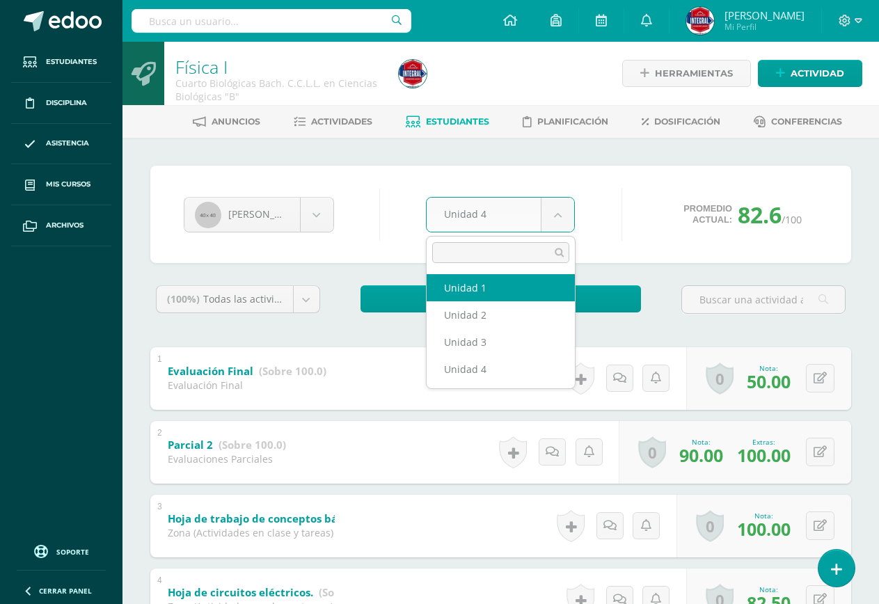
select select "Unidad 1"
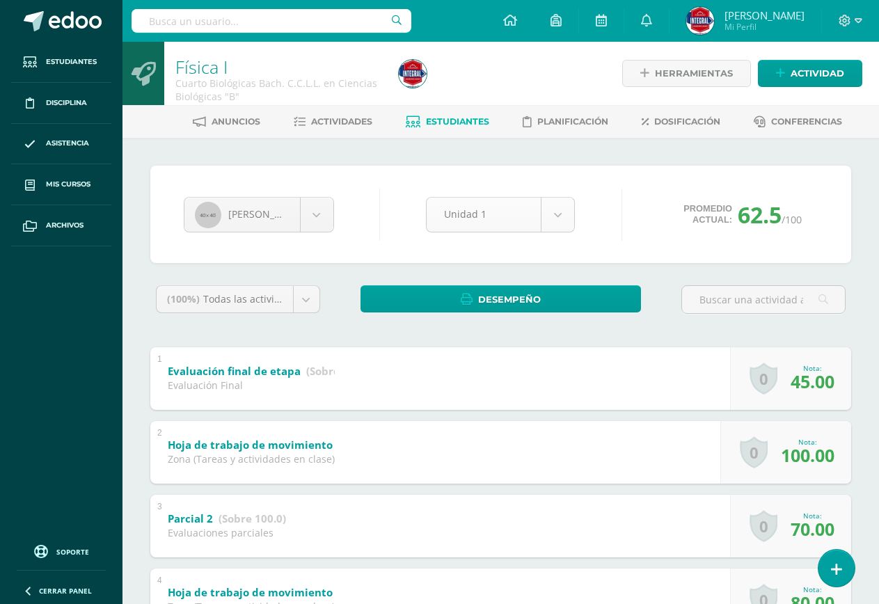
click at [534, 221] on body "Estudiantes Disciplina Asistencia Mis cursos Archivos Soporte Ayuda Reportar un…" at bounding box center [439, 509] width 879 height 1019
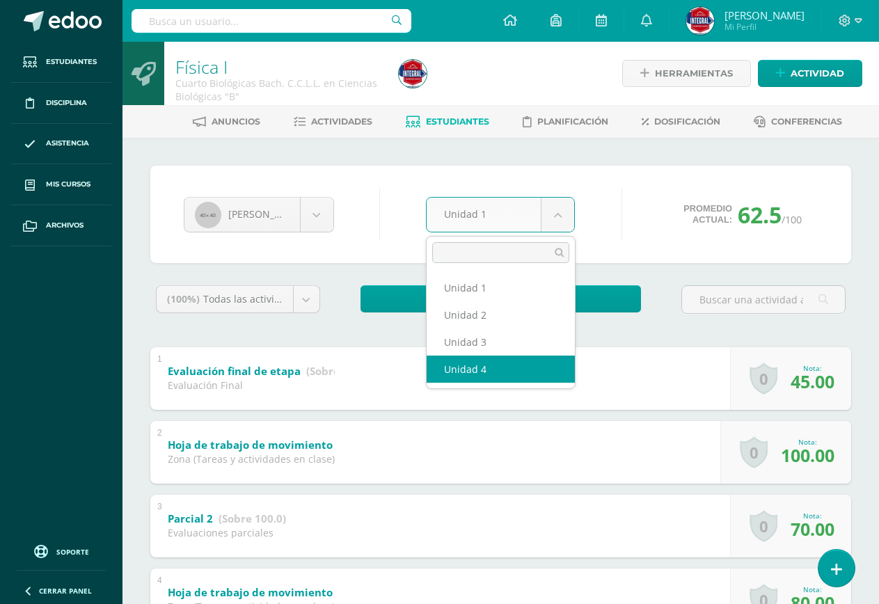
select select "Unidad 4"
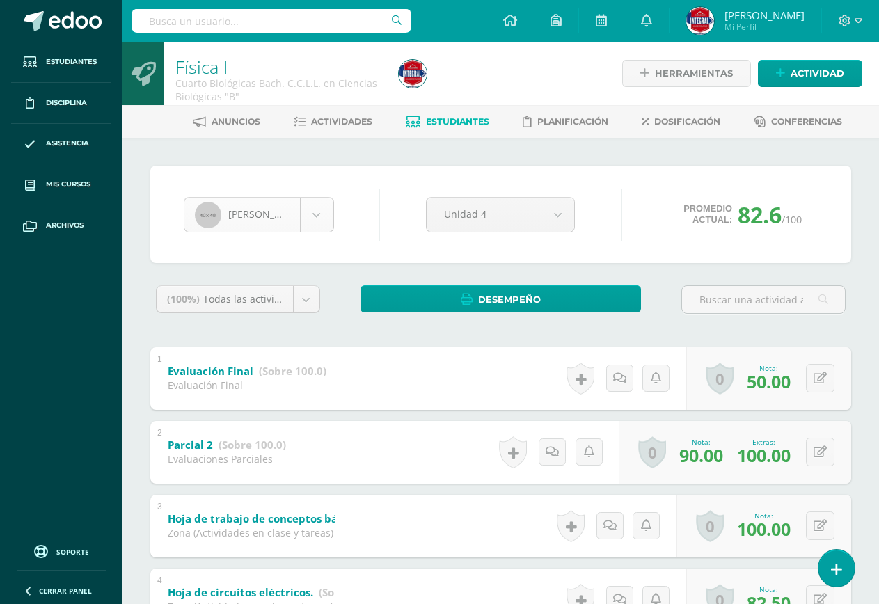
click at [282, 214] on body "Estudiantes Disciplina Asistencia Mis cursos Archivos Soporte Ayuda Reportar un…" at bounding box center [439, 509] width 879 height 1019
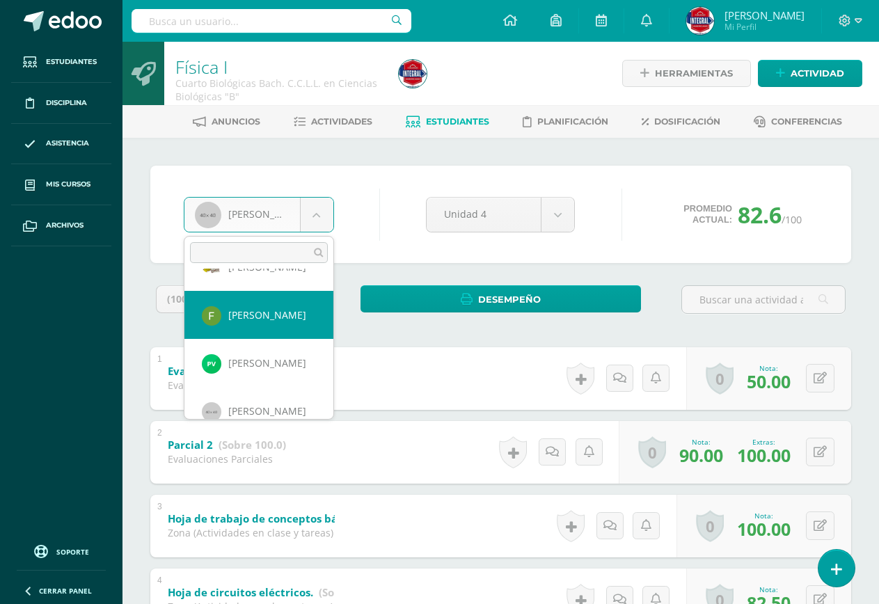
scroll to position [821, 0]
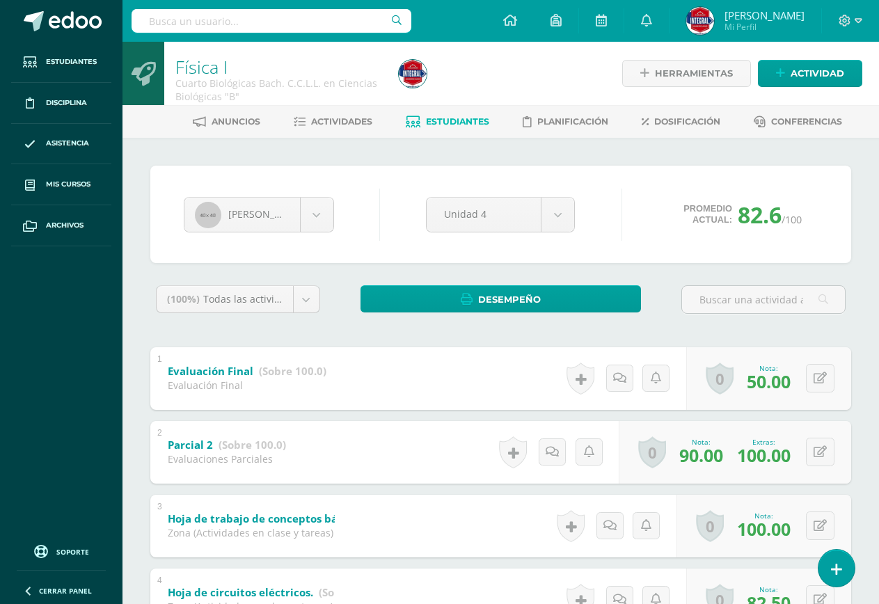
click at [372, 228] on body "Estudiantes Disciplina Asistencia Mis cursos Archivos Soporte Ayuda Reportar un…" at bounding box center [439, 509] width 879 height 1019
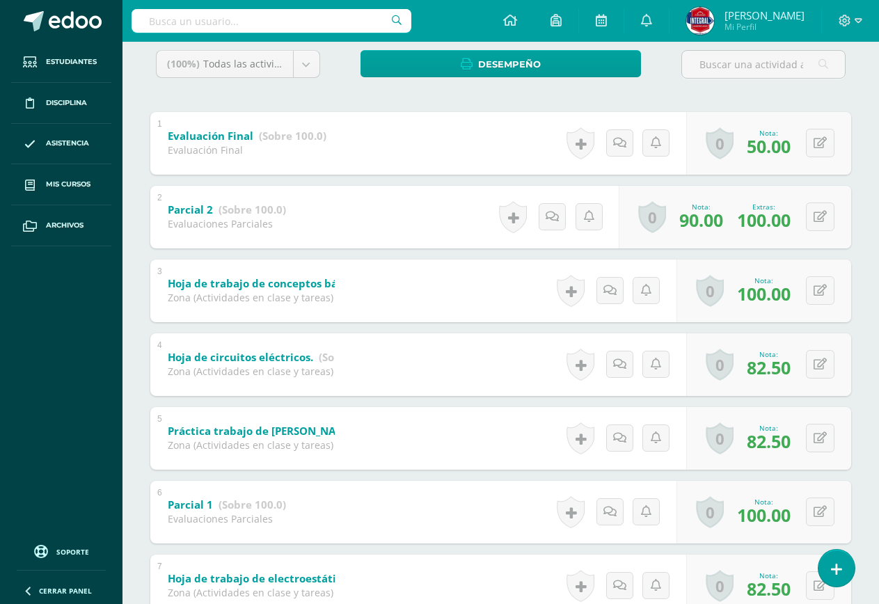
scroll to position [0, 0]
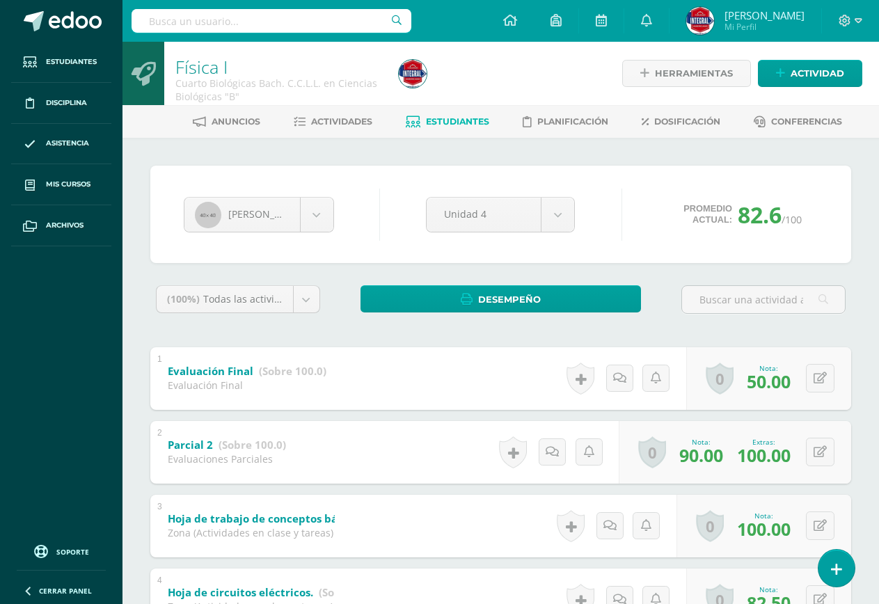
click at [372, 228] on div "Alvaro Oliva Alexa Aceituno Nelly Aguilar Astrid Agustin Alicia Alvarez André B…" at bounding box center [500, 214] width 645 height 53
click at [296, 222] on body "Estudiantes Disciplina Asistencia Mis cursos Archivos Soporte Ayuda Reportar un…" at bounding box center [439, 509] width 879 height 1019
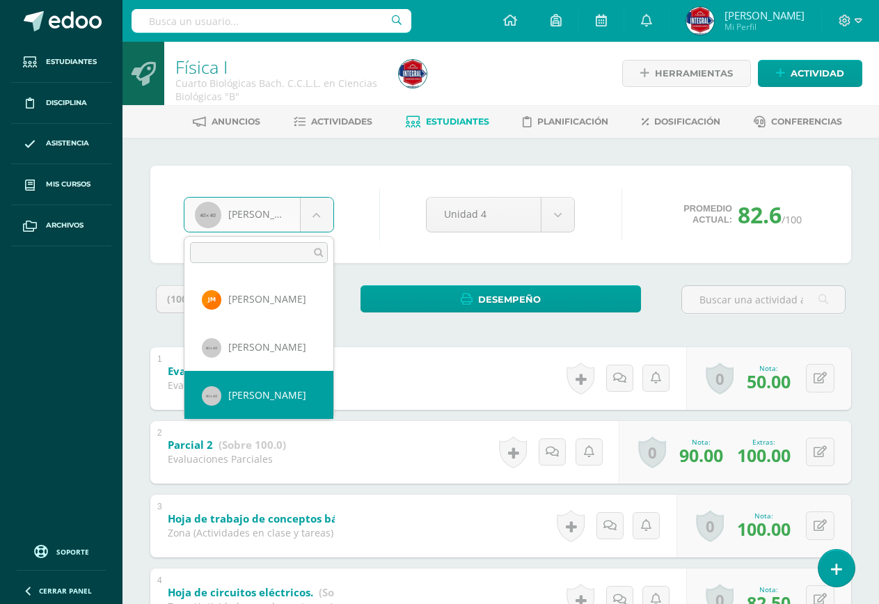
click at [388, 203] on body "Estudiantes Disciplina Asistencia Mis cursos Archivos Soporte Ayuda Reportar un…" at bounding box center [439, 509] width 879 height 1019
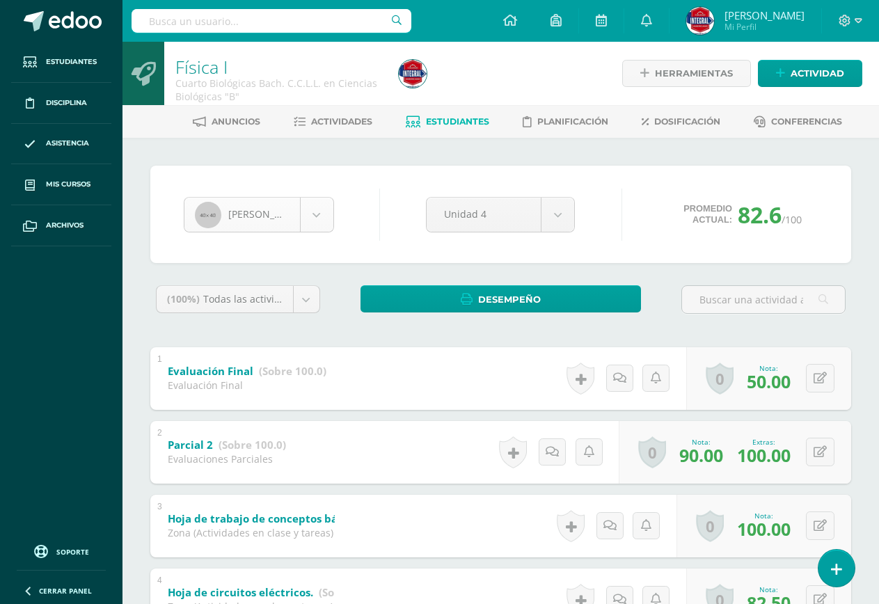
click at [223, 222] on body "Estudiantes Disciplina Asistencia Mis cursos Archivos Soporte Ayuda Reportar un…" at bounding box center [439, 509] width 879 height 1019
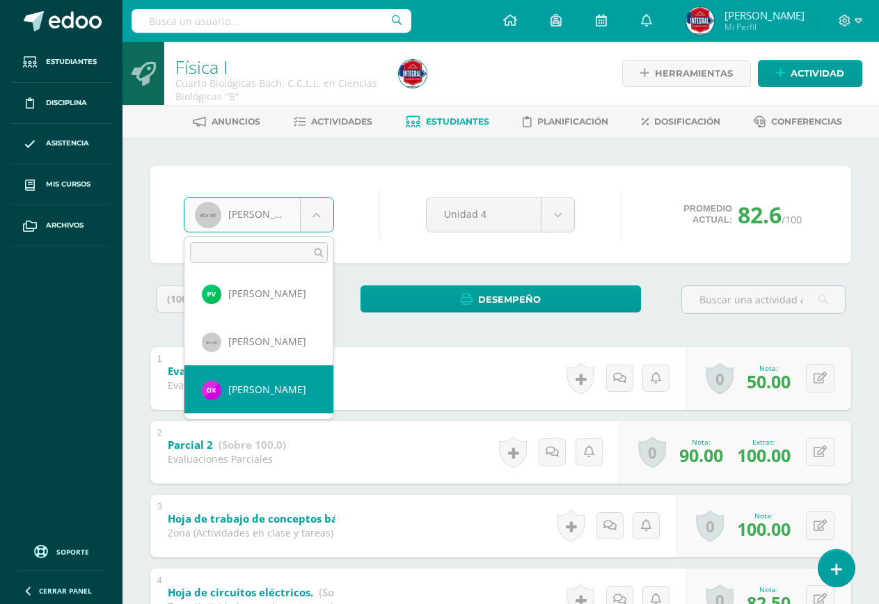
scroll to position [70, 0]
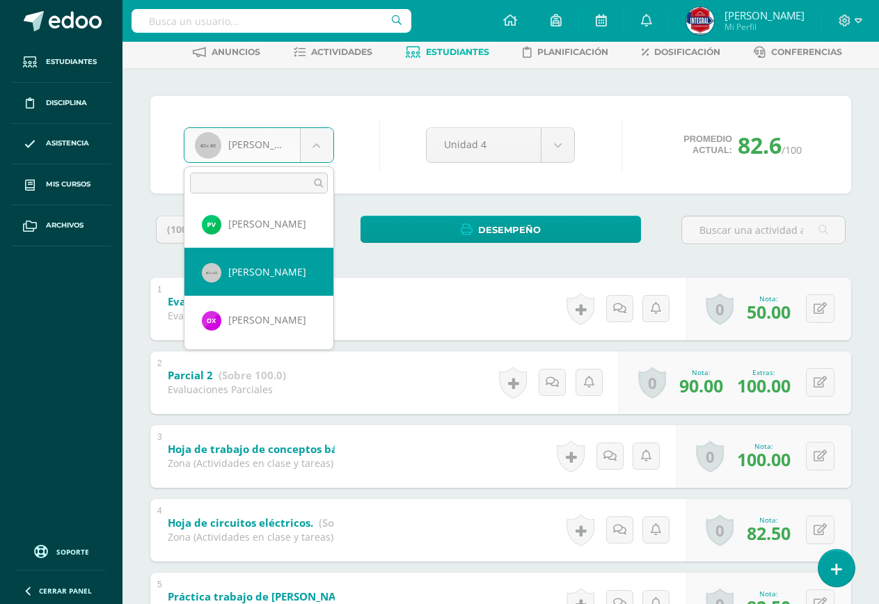
select select "1119"
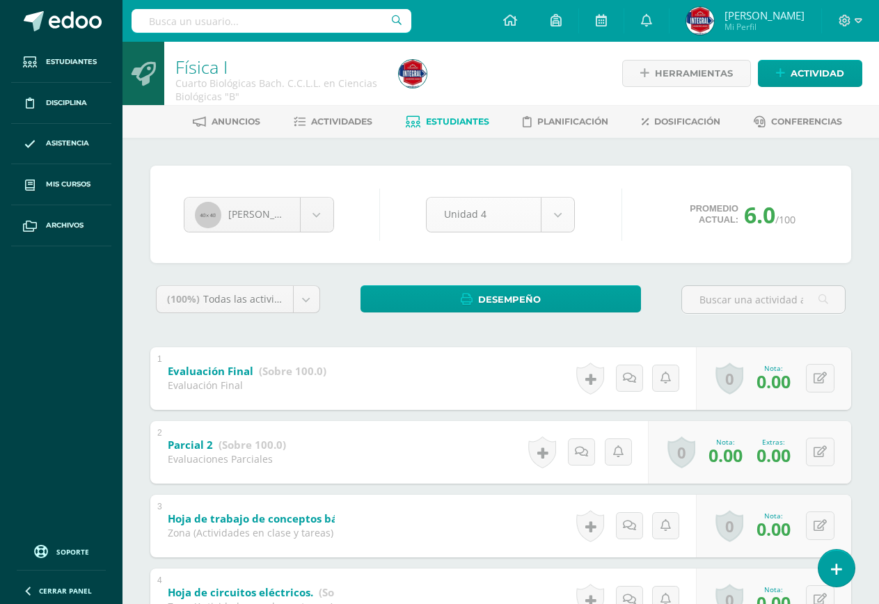
click at [484, 218] on body "Estudiantes Disciplina Asistencia Mis cursos Archivos Soporte Ayuda Reportar un…" at bounding box center [439, 509] width 879 height 1019
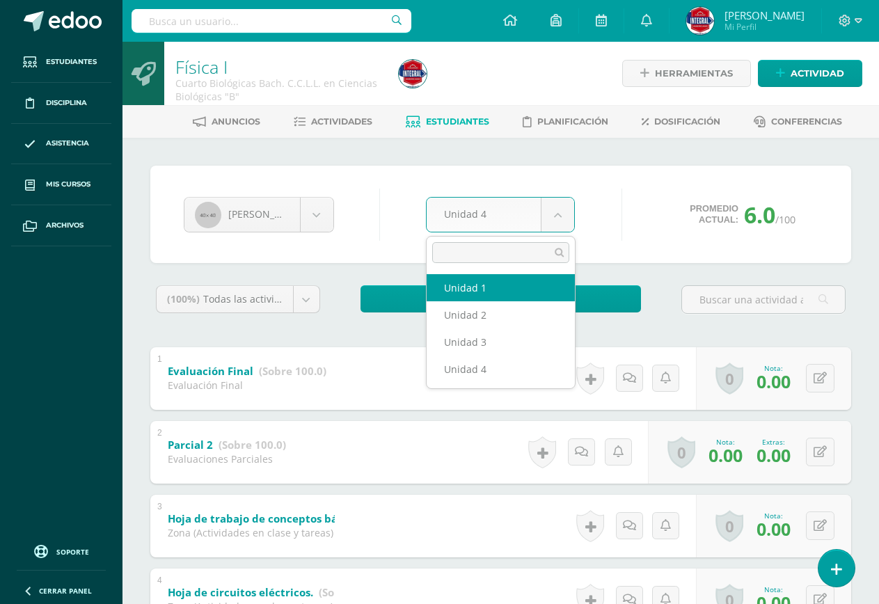
select select "Unidad 1"
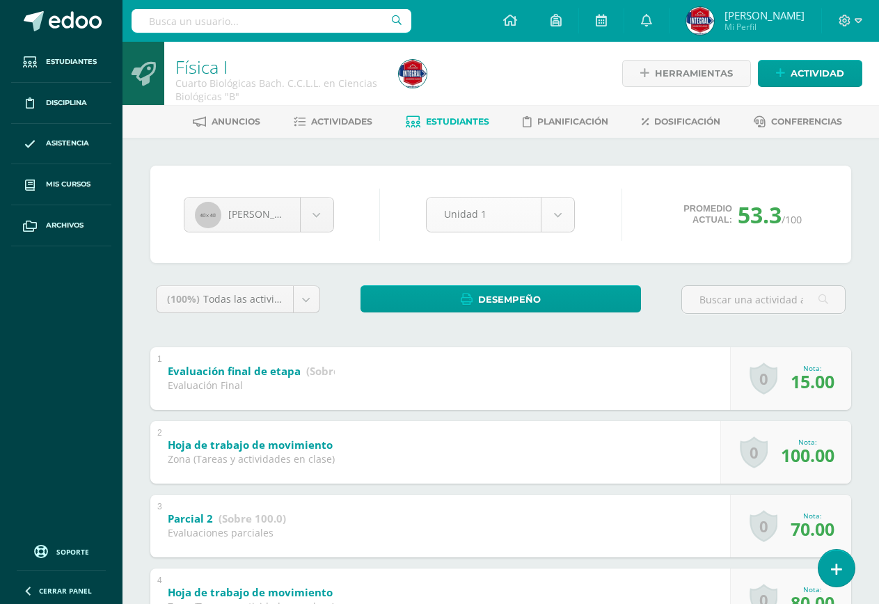
click at [525, 221] on body "Estudiantes Disciplina Asistencia Mis cursos Archivos Soporte Ayuda Reportar un…" at bounding box center [439, 509] width 879 height 1019
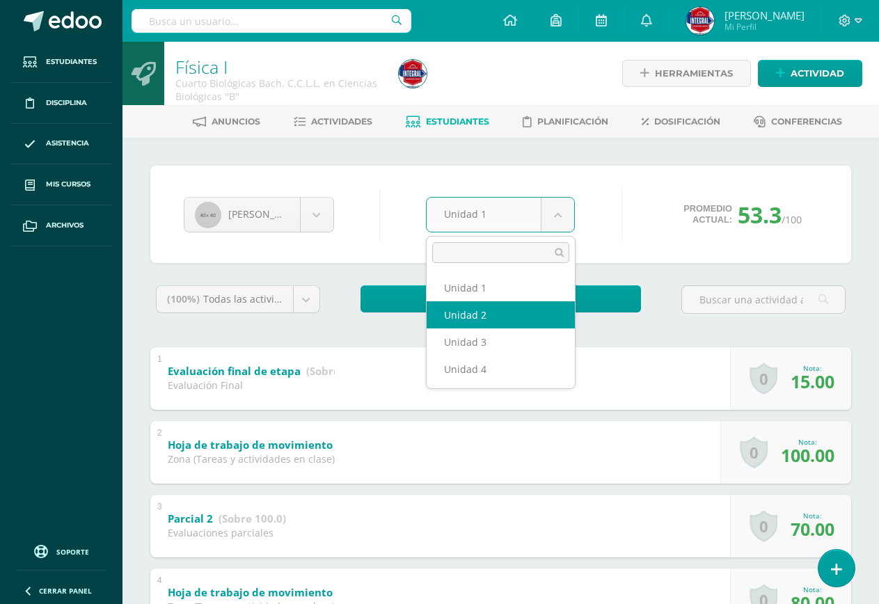
select select "Unidad 2"
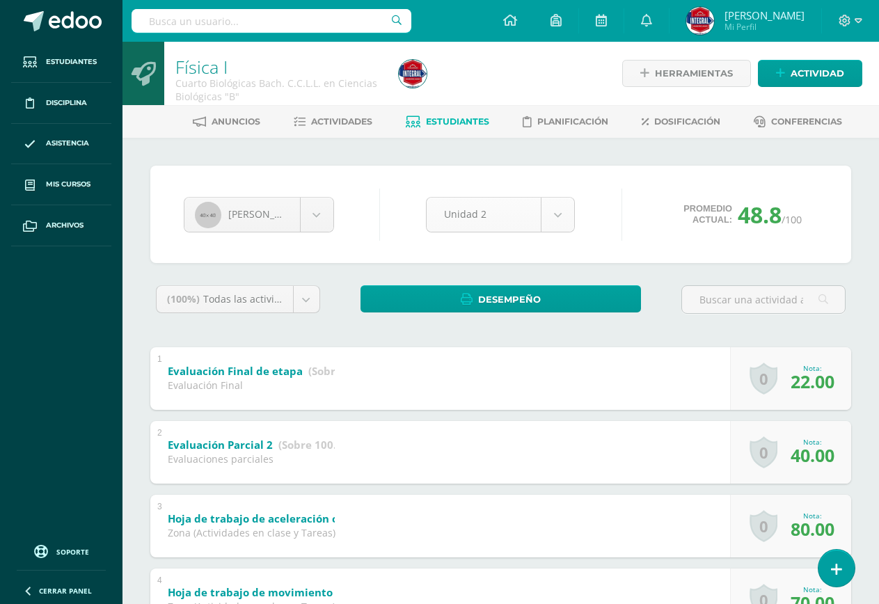
click at [499, 227] on body "Estudiantes Disciplina Asistencia Mis cursos Archivos Soporte Ayuda Reportar un…" at bounding box center [439, 509] width 879 height 1019
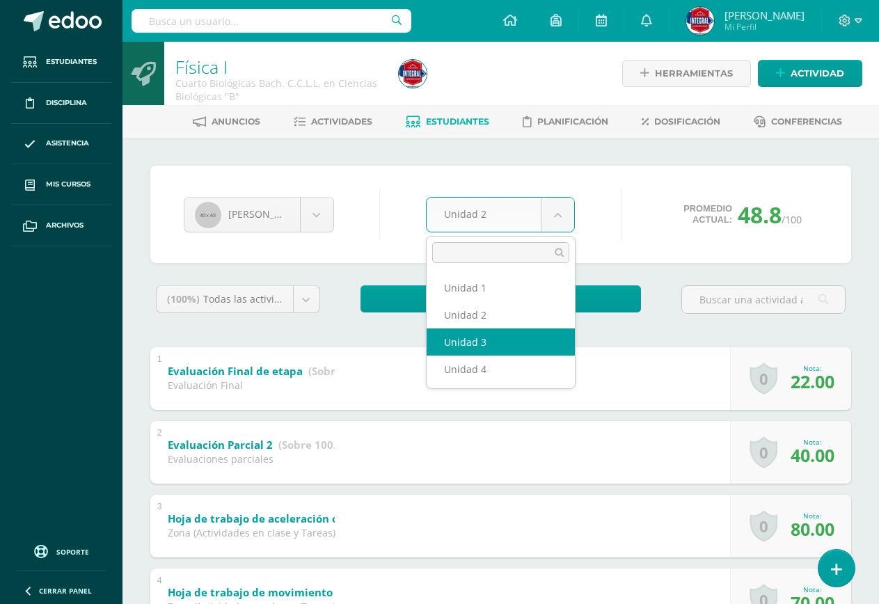
select select "Unidad 3"
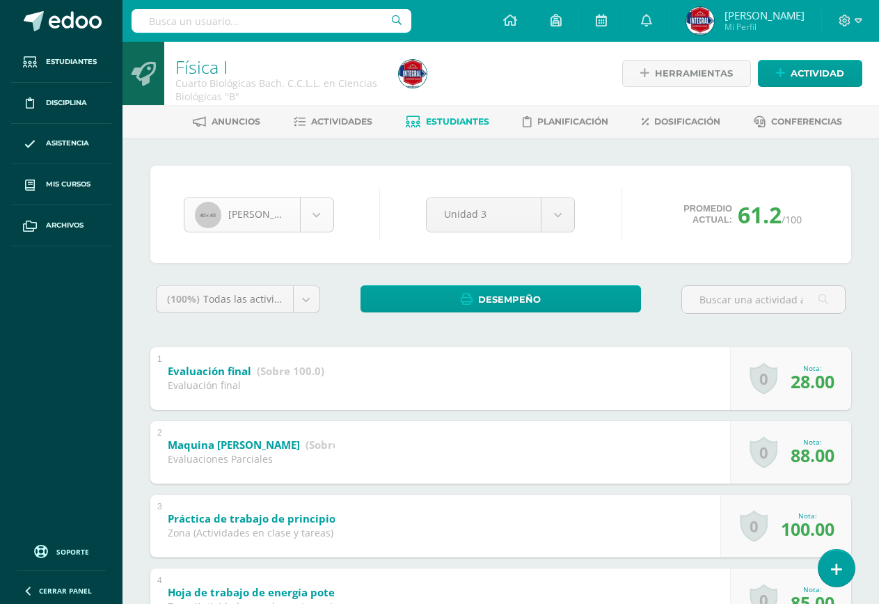
click at [303, 205] on body "Estudiantes Disciplina Asistencia Mis cursos Archivos Soporte Ayuda Reportar un…" at bounding box center [439, 472] width 879 height 945
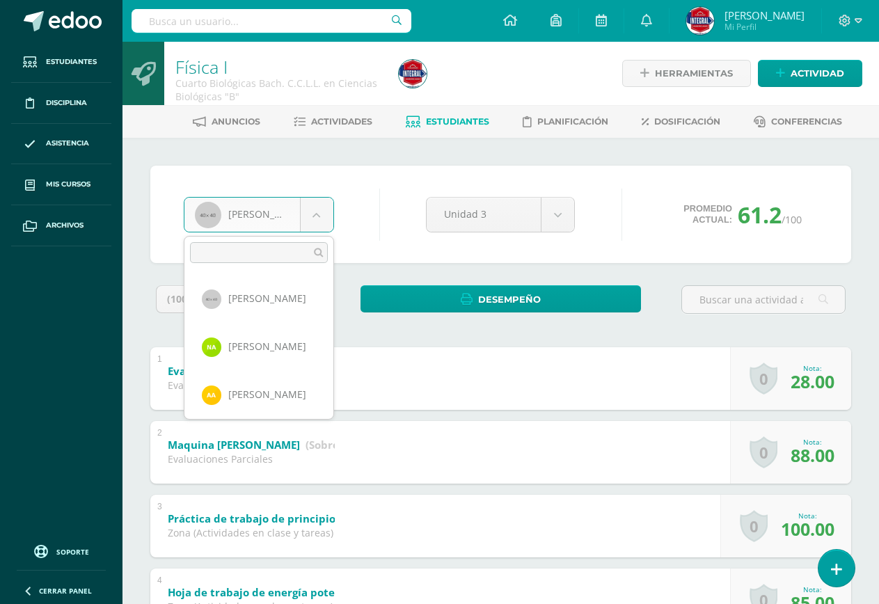
scroll to position [767, 0]
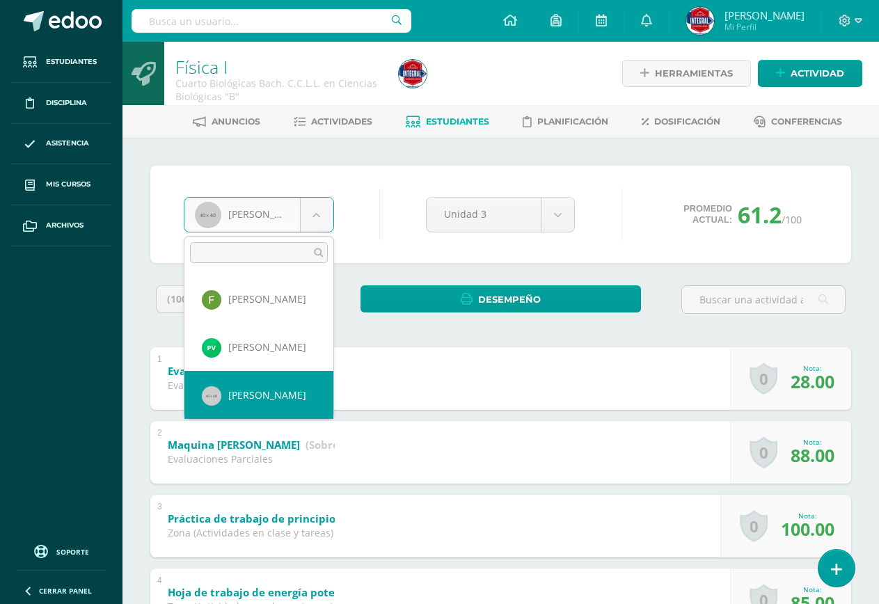
click at [303, 205] on body "Estudiantes Disciplina Asistencia Mis cursos Archivos Soporte Ayuda Reportar un…" at bounding box center [439, 472] width 879 height 945
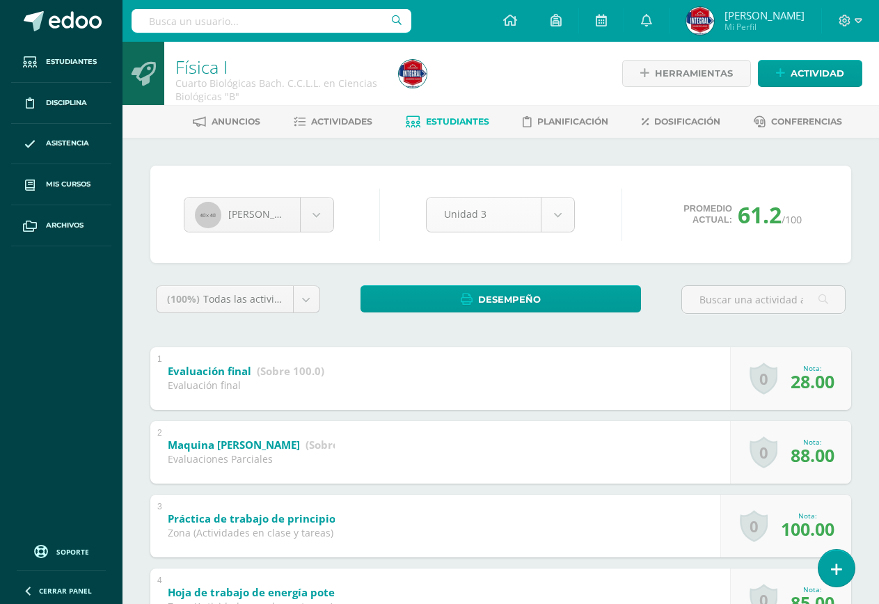
click at [508, 220] on body "Estudiantes Disciplina Asistencia Mis cursos Archivos Soporte Ayuda Reportar un…" at bounding box center [439, 472] width 879 height 945
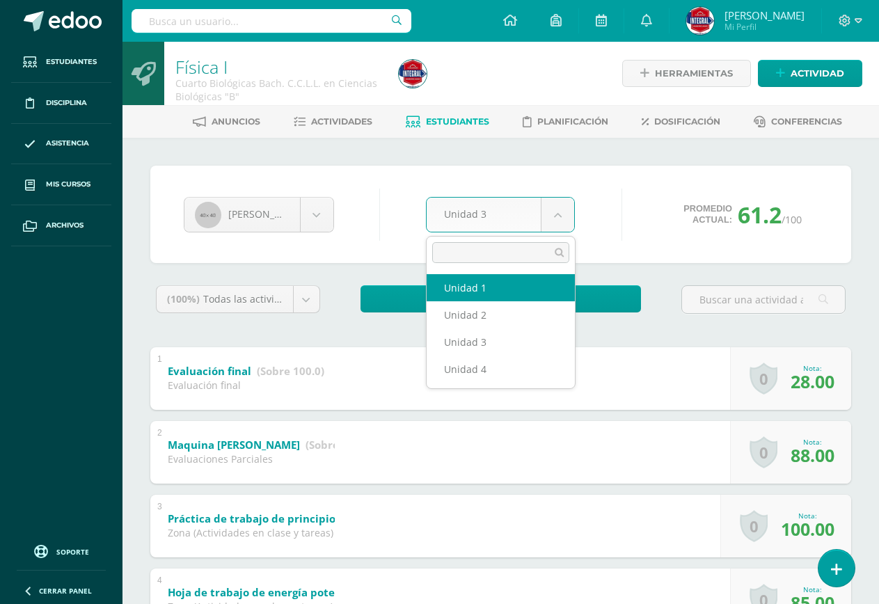
select select "Unidad 1"
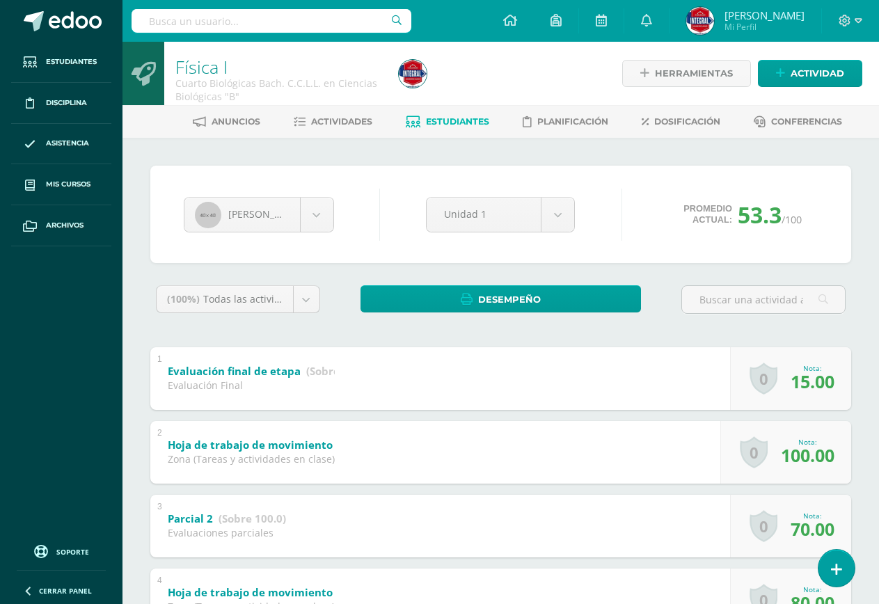
click at [642, 176] on div "[PERSON_NAME] [PERSON_NAME] [PERSON_NAME] [PERSON_NAME] [PERSON_NAME] [PERSON_N…" at bounding box center [500, 214] width 701 height 97
click at [561, 210] on body "Estudiantes Disciplina Asistencia Mis cursos Archivos Soporte Ayuda Reportar un…" at bounding box center [439, 509] width 879 height 1019
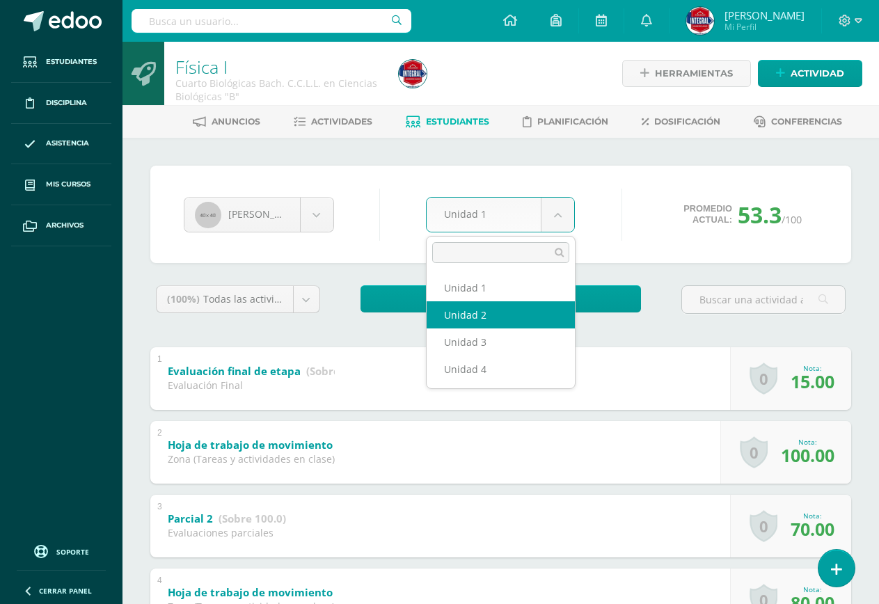
select select "Unidad 2"
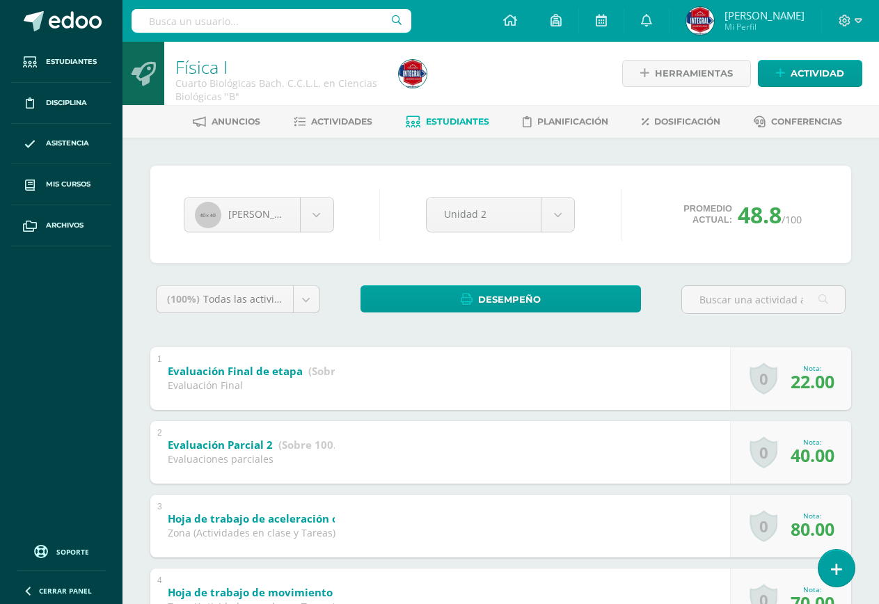
click at [488, 120] on span "Estudiantes" at bounding box center [457, 121] width 63 height 10
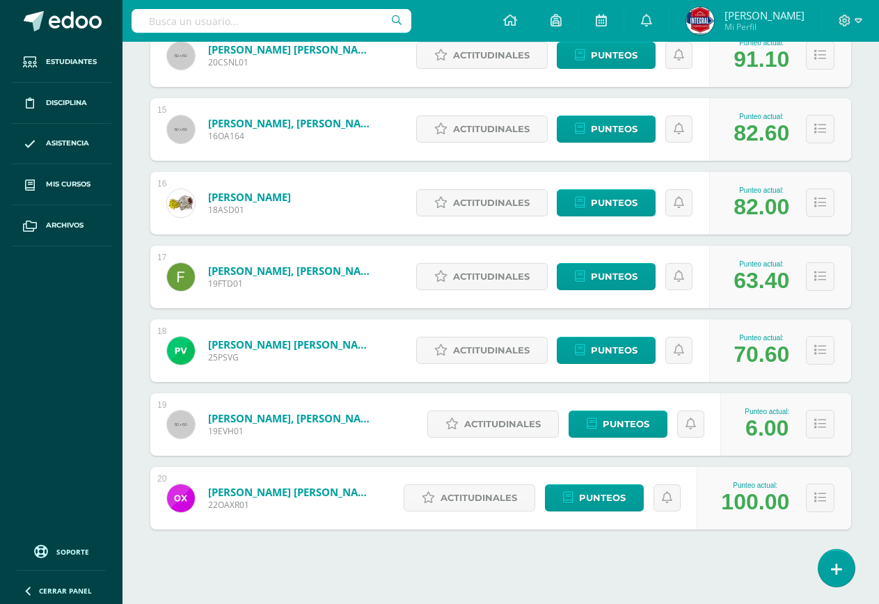
scroll to position [1250, 0]
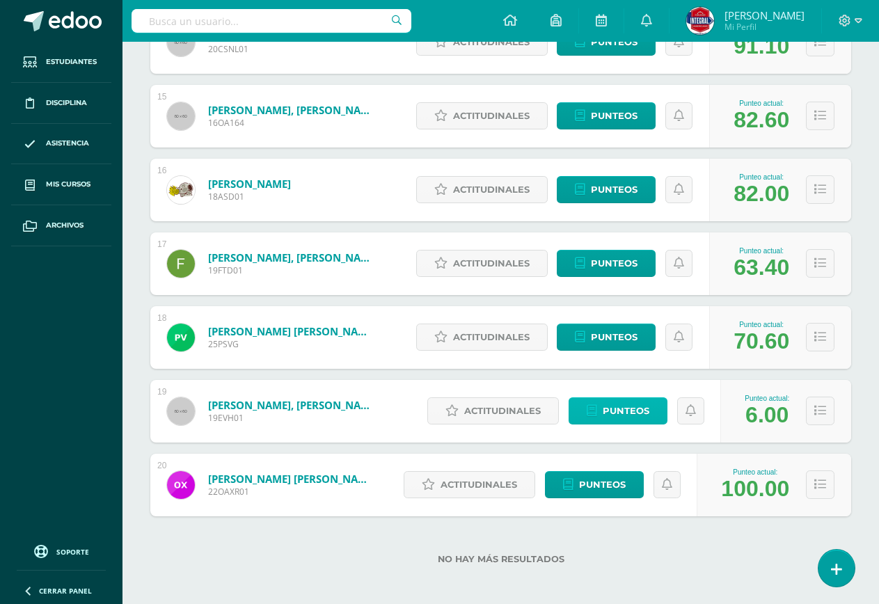
click at [612, 412] on span "Punteos" at bounding box center [626, 411] width 47 height 26
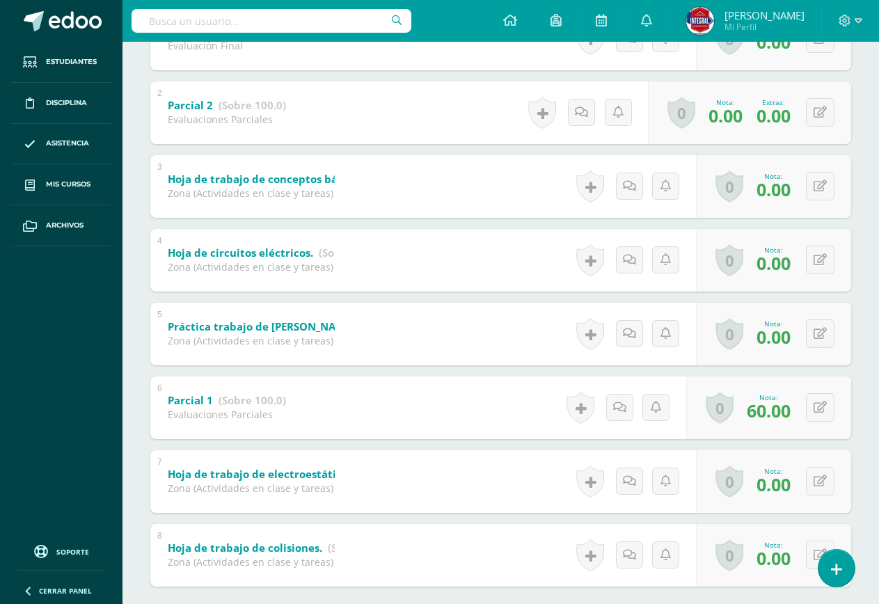
scroll to position [415, 0]
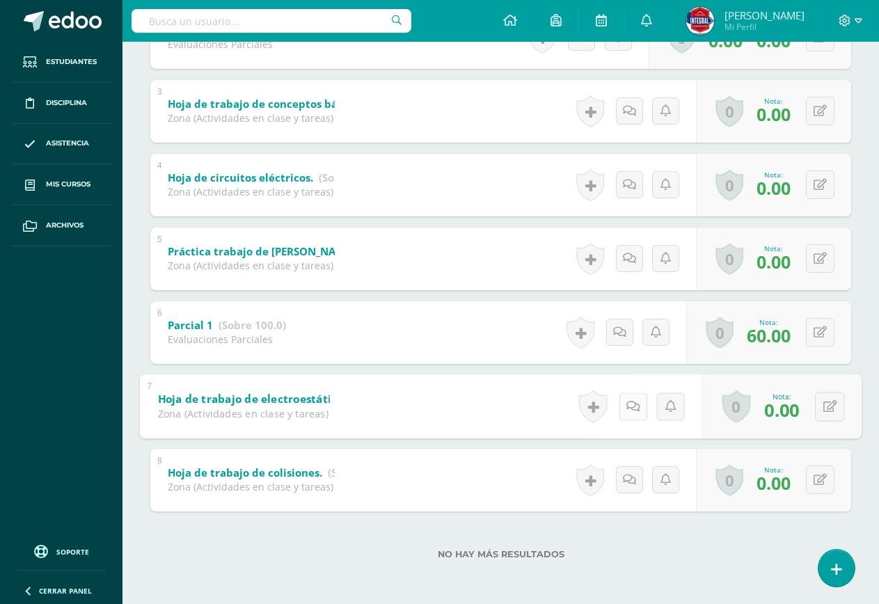
click at [634, 411] on icon at bounding box center [633, 406] width 14 height 12
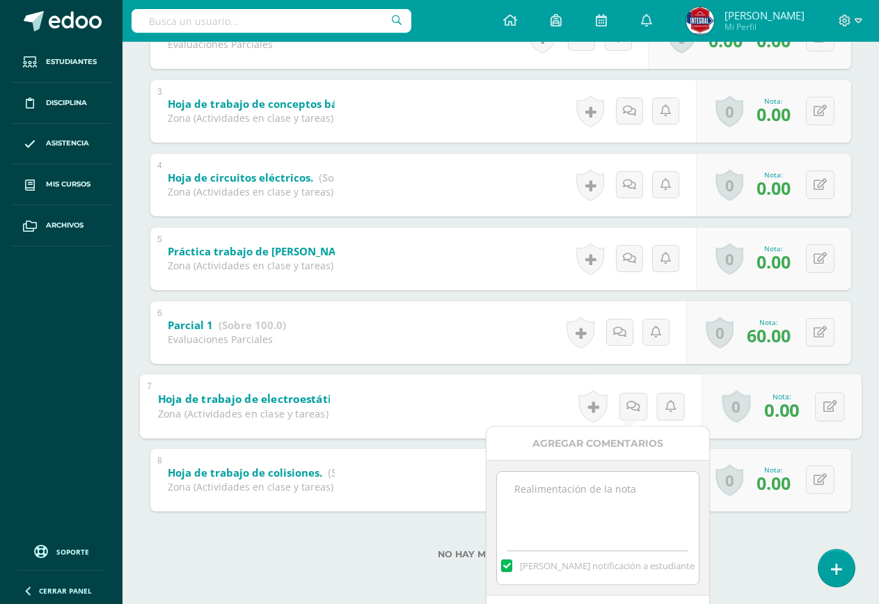
click at [578, 526] on textarea at bounding box center [597, 507] width 201 height 70
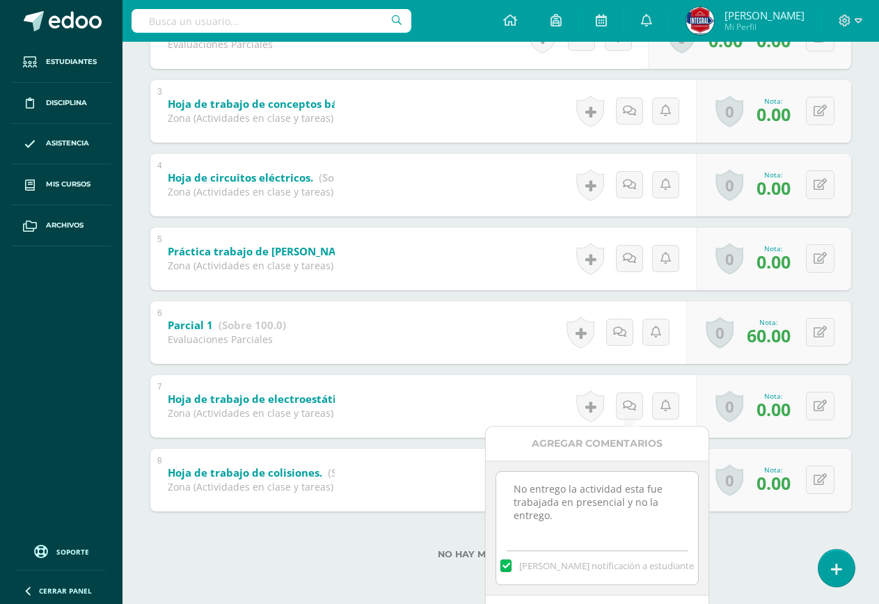
scroll to position [460, 0]
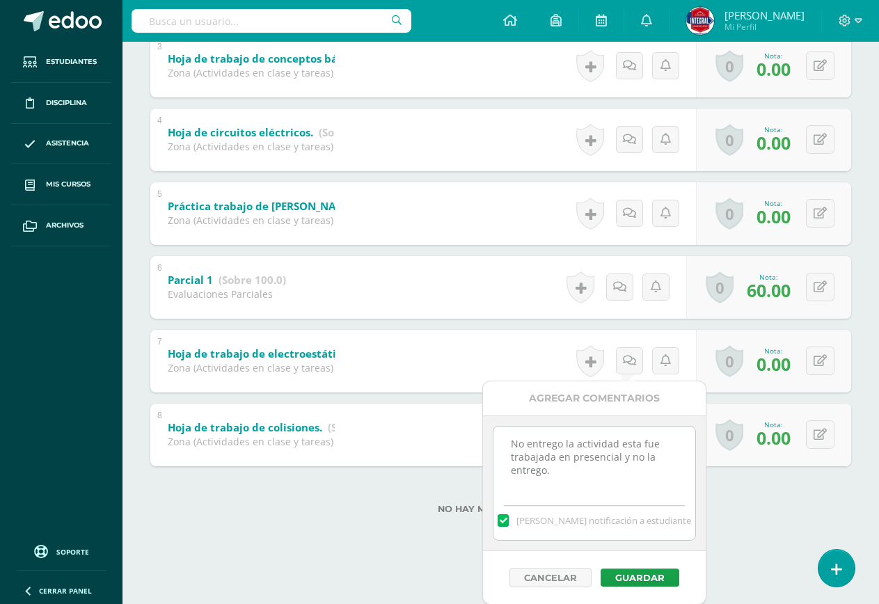
drag, startPoint x: 584, startPoint y: 465, endPoint x: 502, endPoint y: 449, distance: 83.6
click at [502, 449] on textarea "No entrego la actividad esta fue trabajada en presencial y no la entrego." at bounding box center [593, 462] width 201 height 70
click at [545, 477] on textarea "No entrego la actividad esta fue trabajada en presencial y no la entrego." at bounding box center [593, 462] width 201 height 70
type textarea "No entrego la actividad esta fue trabajada en presencial y no la trabajo."
click at [627, 571] on button "Guardar" at bounding box center [639, 577] width 79 height 18
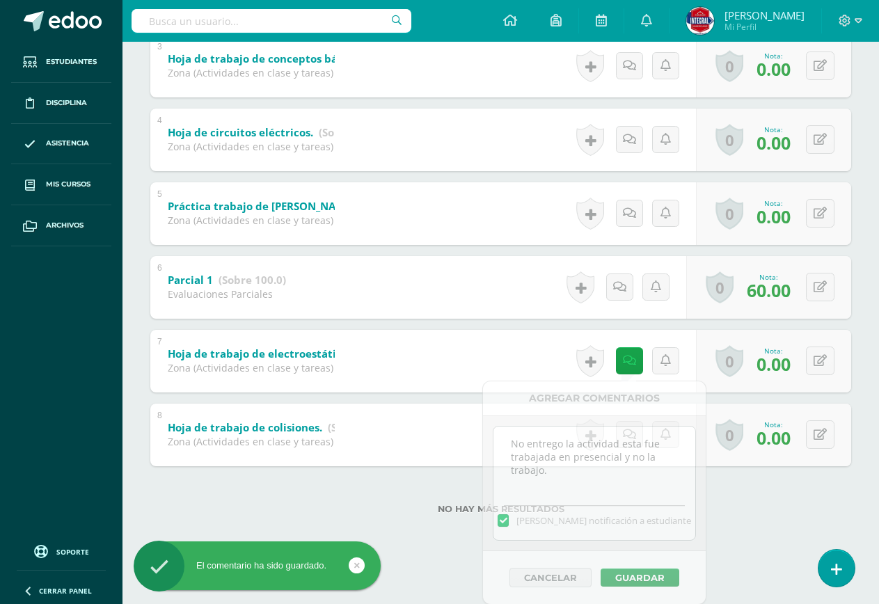
scroll to position [415, 0]
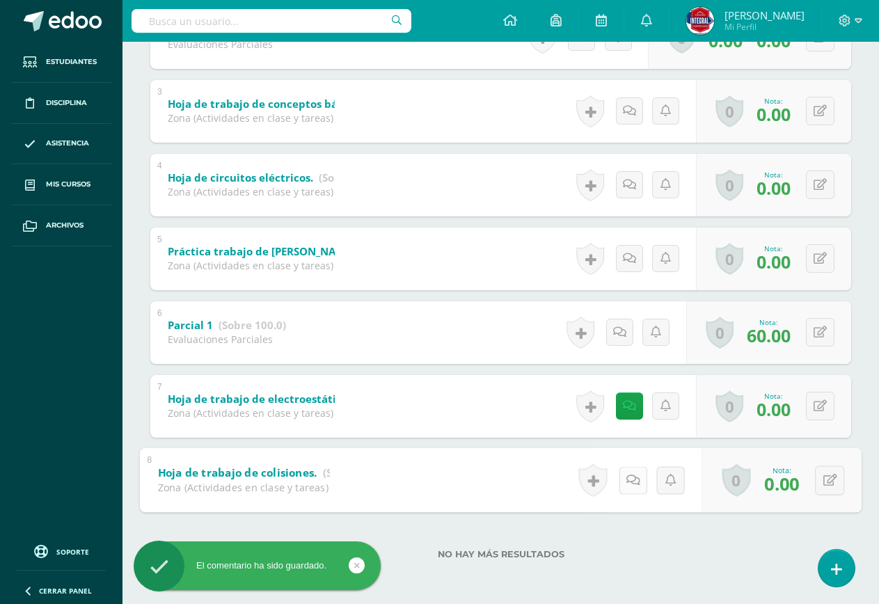
click at [632, 491] on link at bounding box center [633, 480] width 28 height 28
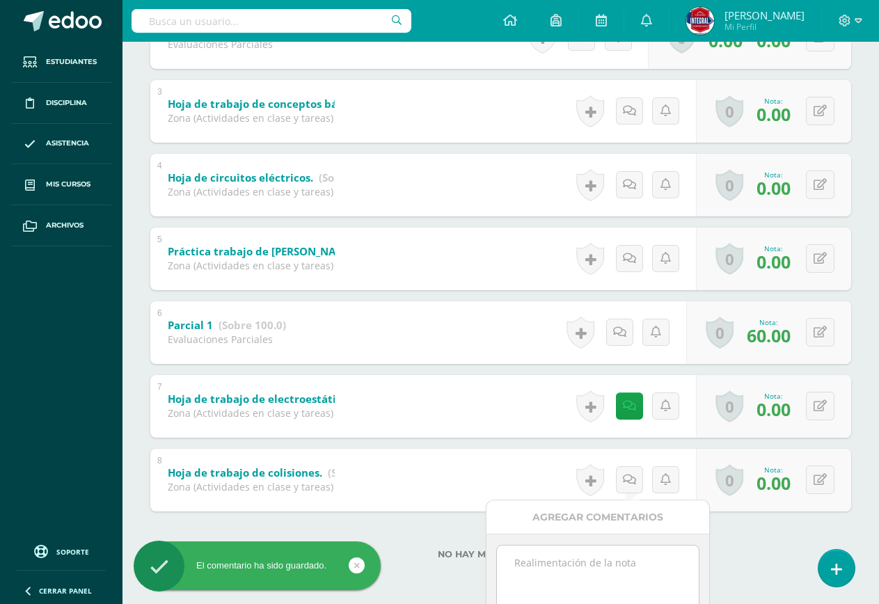
click at [561, 568] on textarea at bounding box center [597, 580] width 201 height 70
paste textarea "No entrego la actividad esta fue trabajada en presencial y no la entrego."
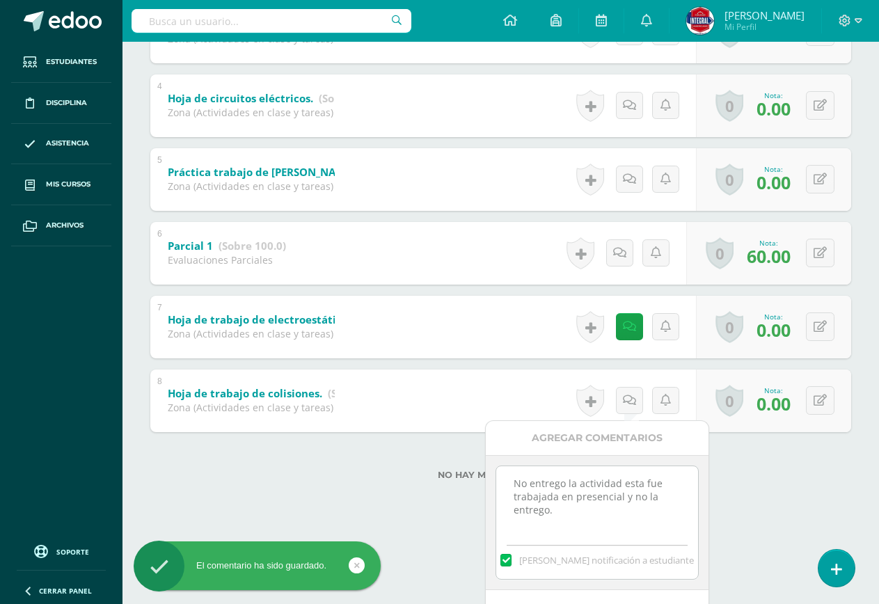
scroll to position [534, 0]
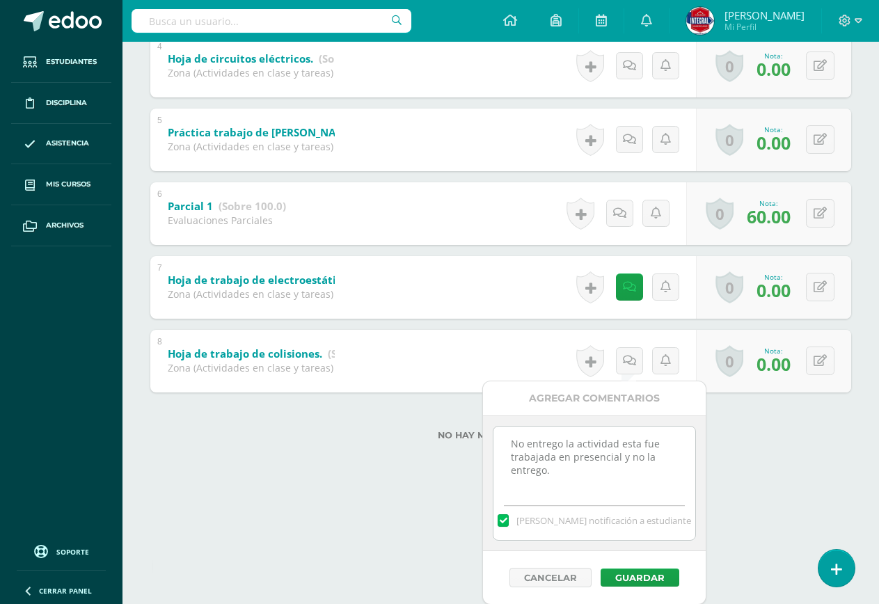
click at [546, 469] on textarea "No entrego la actividad esta fue trabajada en presencial y no la entrego." at bounding box center [593, 462] width 201 height 70
type textarea "No entrego la actividad esta fue trabajada en presencial y no la trabajo."
click at [629, 580] on button "Guardar" at bounding box center [639, 577] width 79 height 18
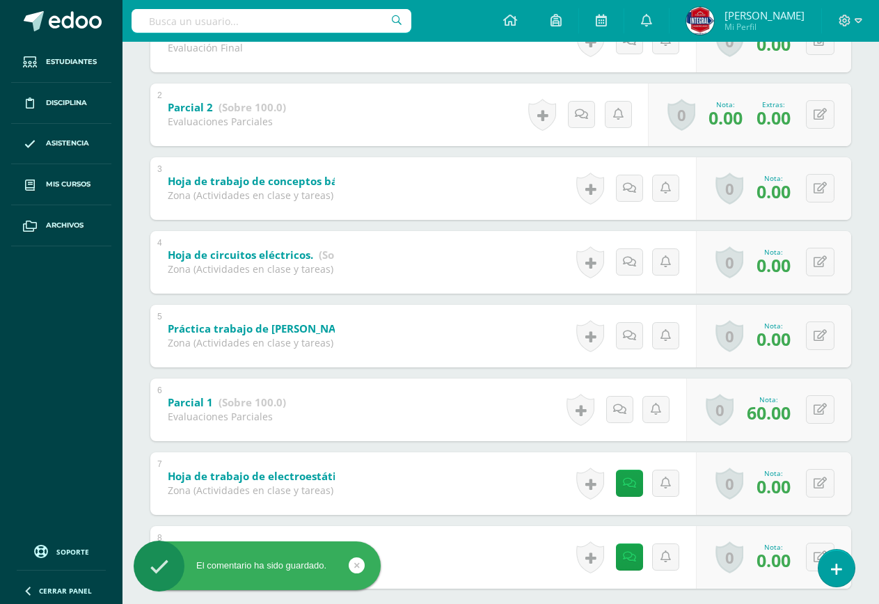
scroll to position [415, 0]
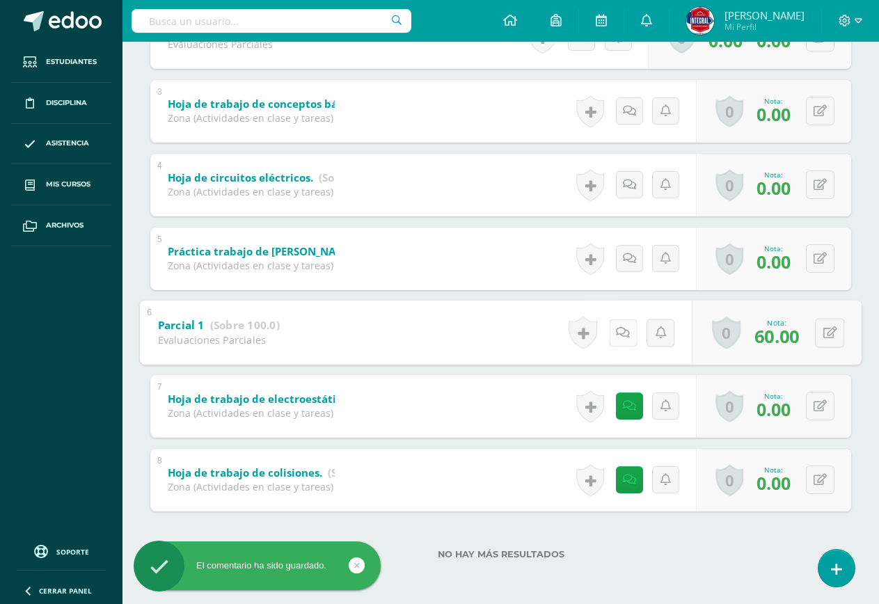
click at [618, 326] on icon at bounding box center [623, 332] width 14 height 12
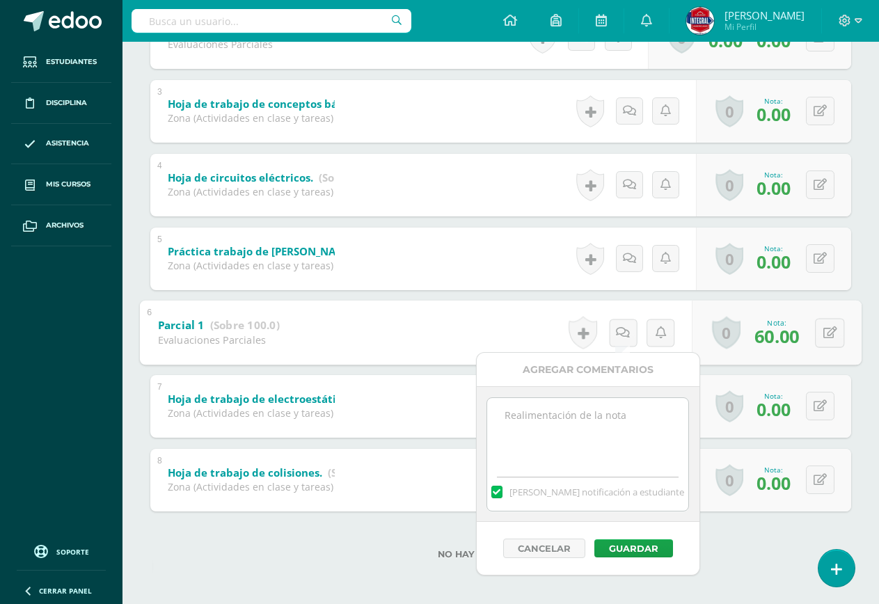
click at [552, 431] on textarea at bounding box center [587, 433] width 201 height 70
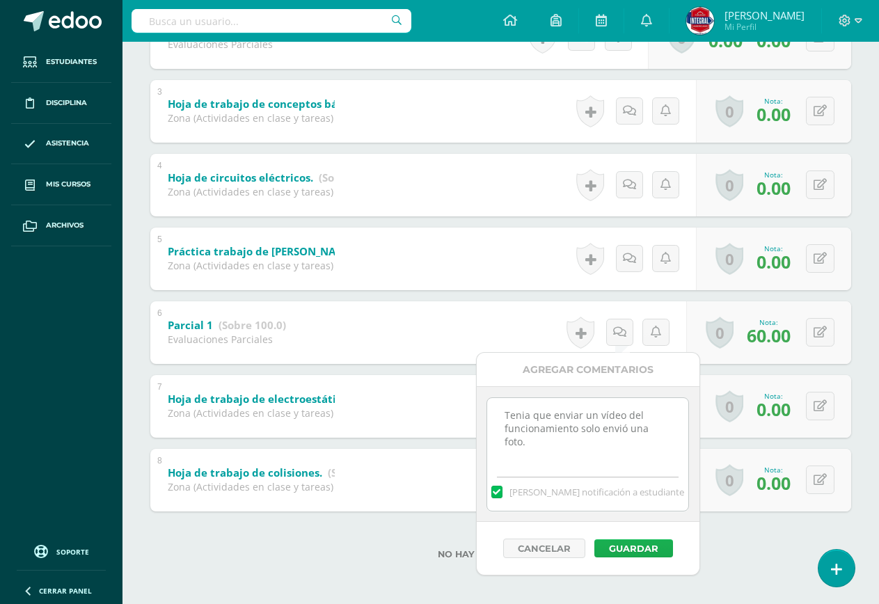
type textarea "Tenia que enviar un vídeo del funcionamiento solo envió una foto."
click at [636, 556] on button "Guardar" at bounding box center [633, 548] width 79 height 18
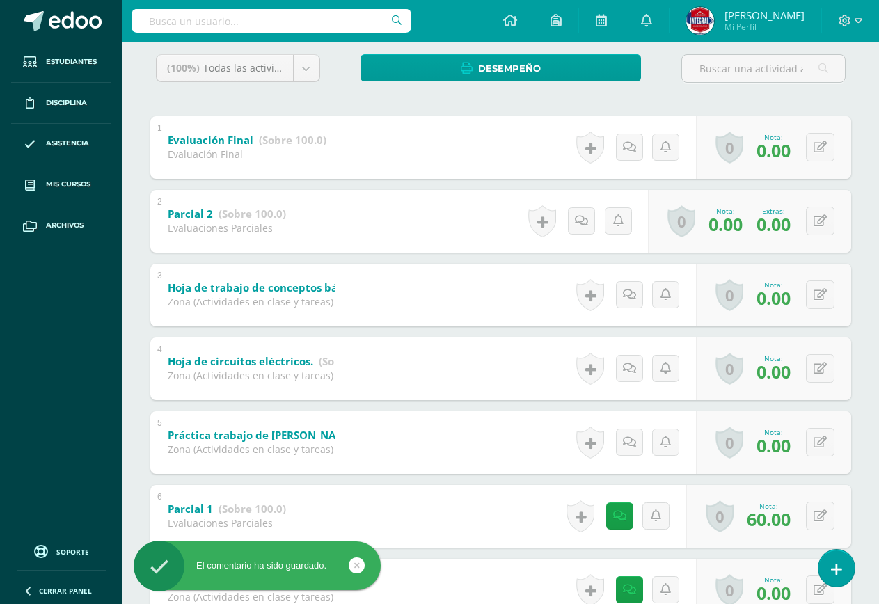
scroll to position [206, 0]
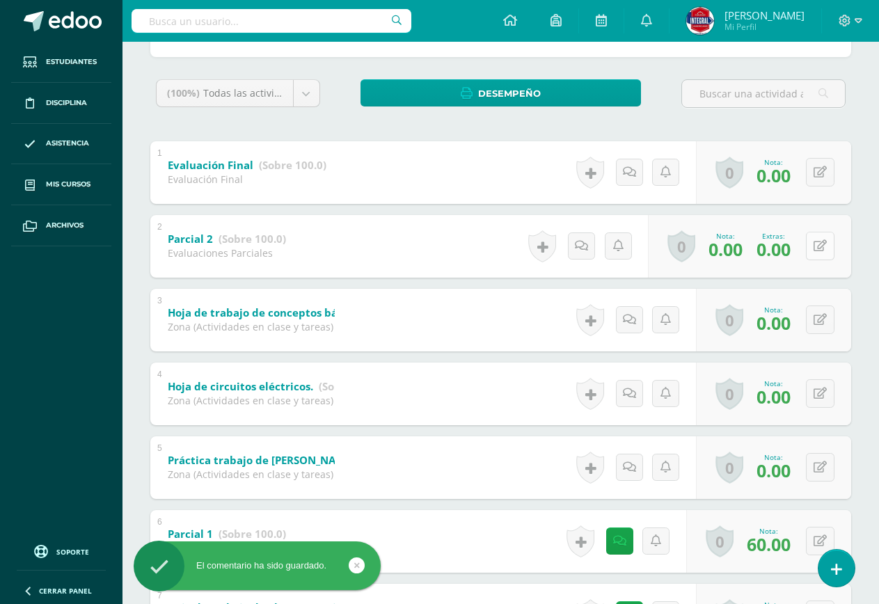
click at [827, 246] on button at bounding box center [820, 246] width 29 height 29
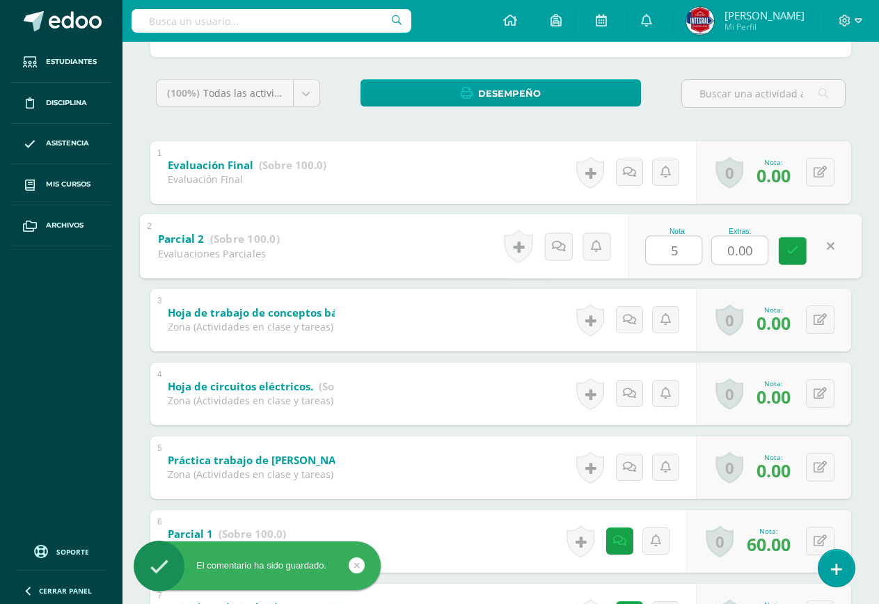
type input "50"
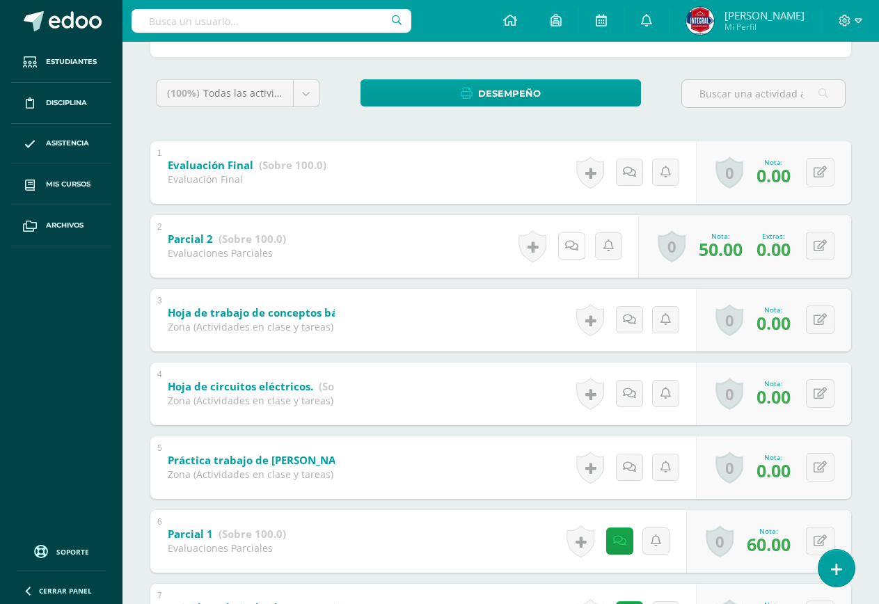
click at [573, 246] on icon at bounding box center [571, 246] width 13 height 12
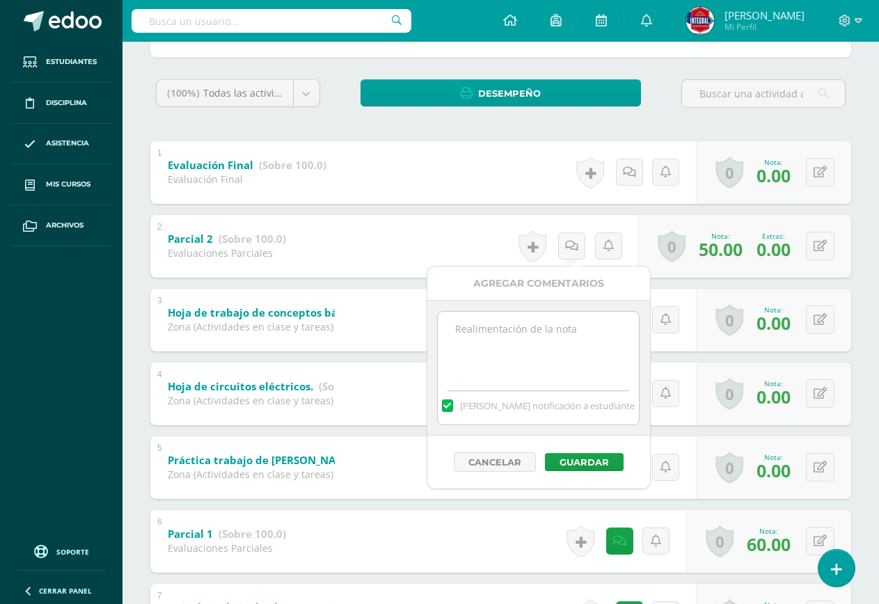
click at [496, 358] on textarea at bounding box center [538, 347] width 201 height 70
paste textarea "No entrego la actividad esta fue trabajada en presencial y no la entrego."
drag, startPoint x: 521, startPoint y: 360, endPoint x: 463, endPoint y: 331, distance: 65.0
click at [463, 331] on textarea "No entrego la actividad esta fue trabajada en presencial y no la entrego." at bounding box center [538, 347] width 201 height 70
type textarea "N"
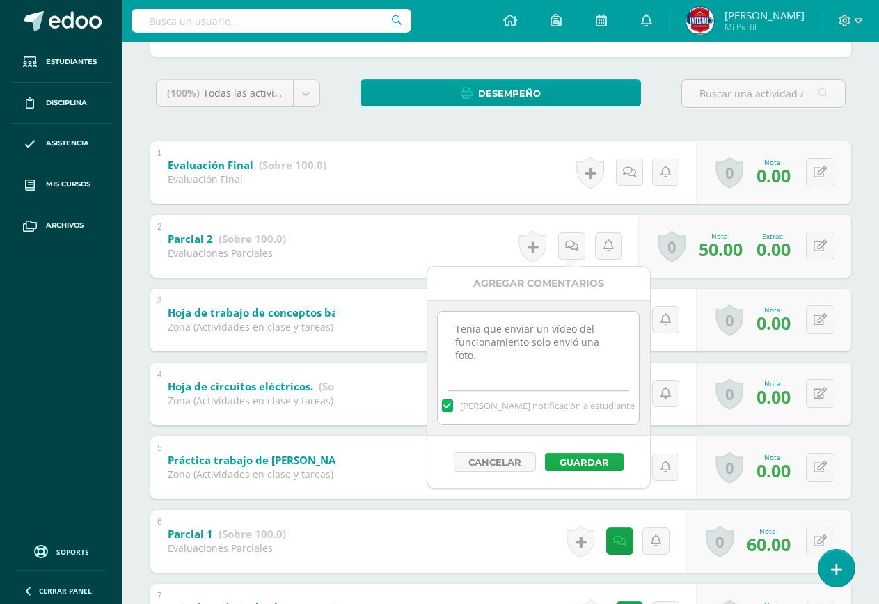
type textarea "Tenia que enviar un vídeo del funcionamiento solo envió una foto."
click at [573, 461] on button "Guardar" at bounding box center [584, 462] width 79 height 18
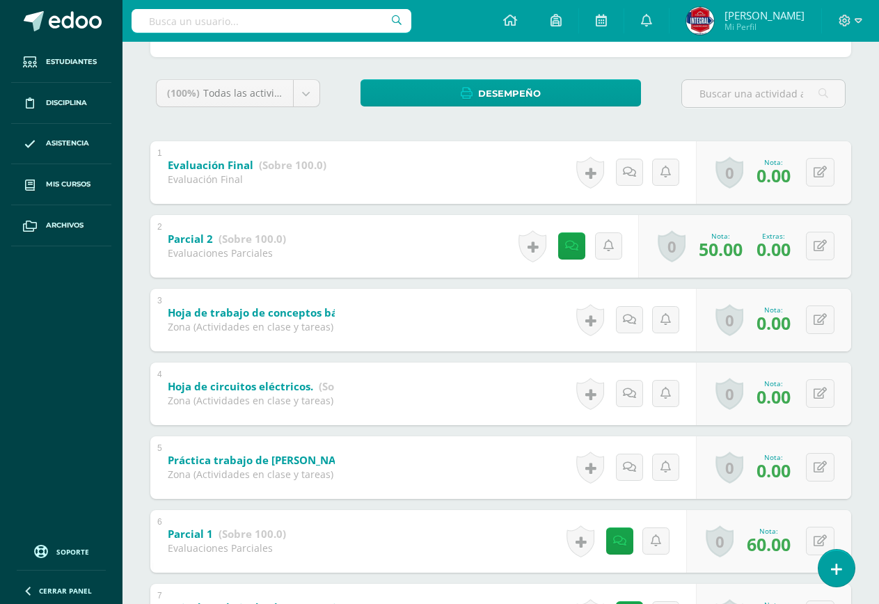
scroll to position [276, 0]
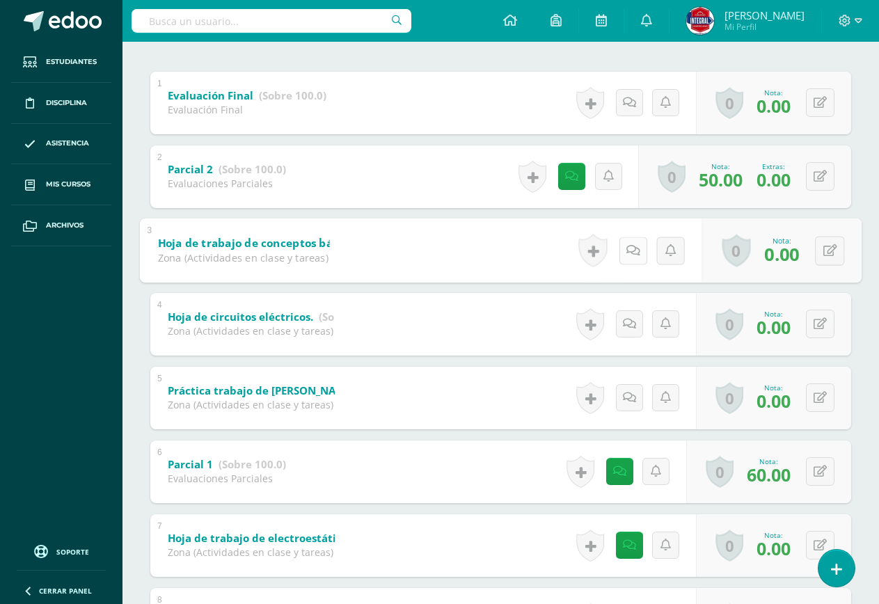
click at [627, 254] on icon at bounding box center [633, 250] width 14 height 12
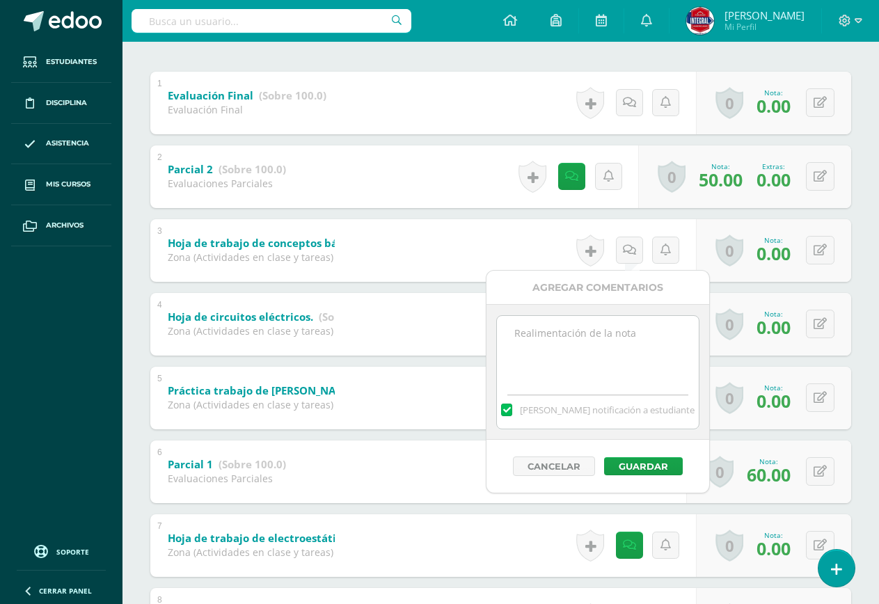
click at [590, 351] on textarea at bounding box center [597, 351] width 201 height 70
drag, startPoint x: 560, startPoint y: 361, endPoint x: 514, endPoint y: 333, distance: 53.7
click at [514, 333] on textarea "No se encuentra evidencia en el documento que haya trabajado la actividad." at bounding box center [597, 351] width 201 height 70
click at [586, 360] on textarea "No se encuentra evidencia en el documento que haya trabajado la actividad." at bounding box center [597, 351] width 201 height 70
click at [569, 346] on textarea "No se encuentra evidencia en el documento que haya trabajado la actividad." at bounding box center [597, 351] width 201 height 70
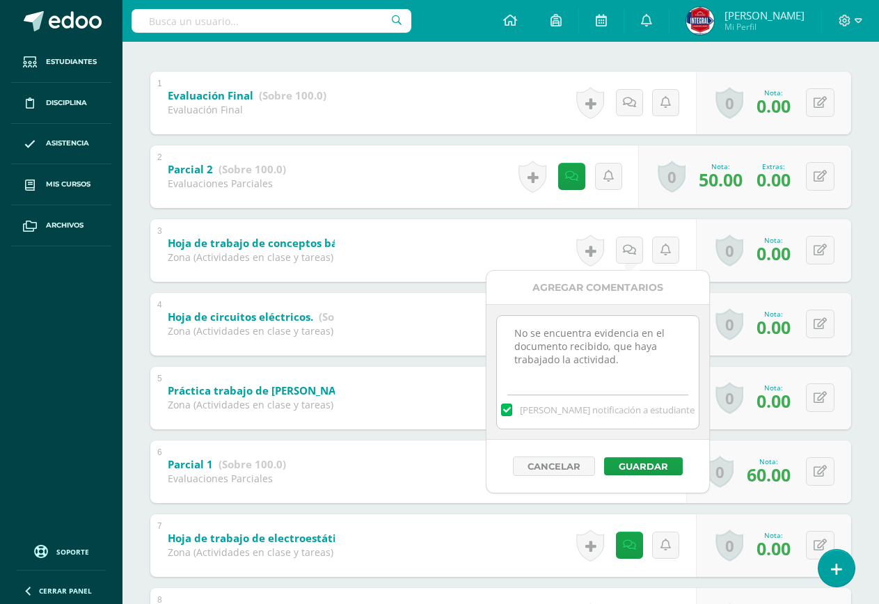
drag, startPoint x: 632, startPoint y: 368, endPoint x: 509, endPoint y: 326, distance: 129.6
click at [509, 326] on textarea "No se encuentra evidencia en el documento recibido, que haya trabajado la activ…" at bounding box center [597, 351] width 201 height 70
type textarea "No se encuentra evidencia en el documento recibido, que haya trabajado la activ…"
click at [632, 464] on button "Guardar" at bounding box center [643, 466] width 79 height 18
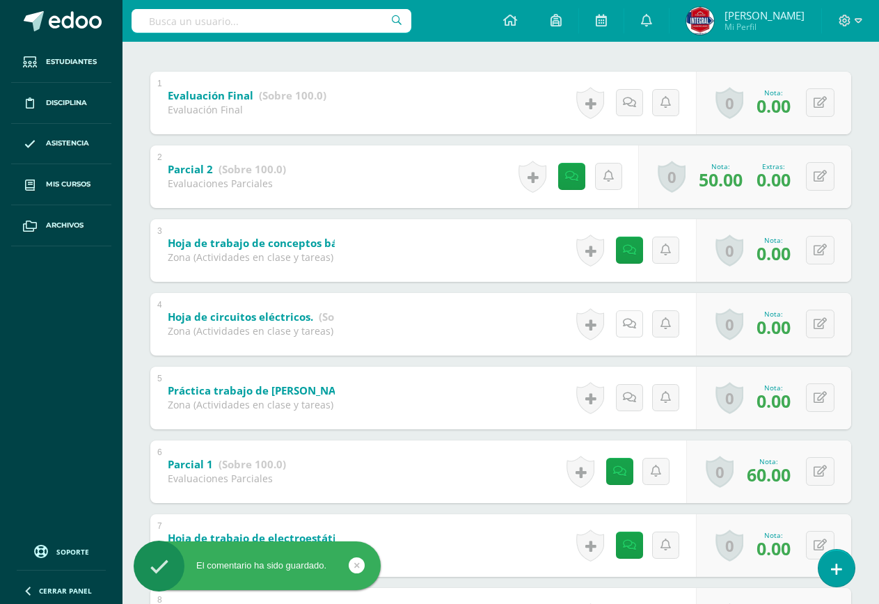
click at [628, 318] on icon at bounding box center [629, 324] width 13 height 12
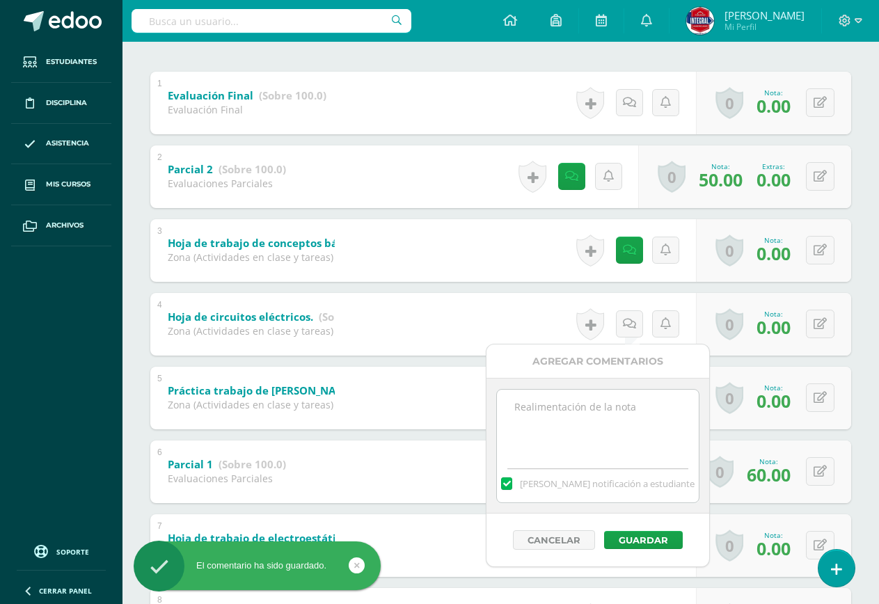
click at [584, 426] on textarea at bounding box center [597, 425] width 201 height 70
paste textarea "No se encuentra evidencia en el documento recibido, que haya trabajado la activ…"
type textarea "No se encuentra evidencia en el documento recibido, que haya trabajado la activ…"
click at [650, 540] on button "Guardar" at bounding box center [643, 540] width 79 height 18
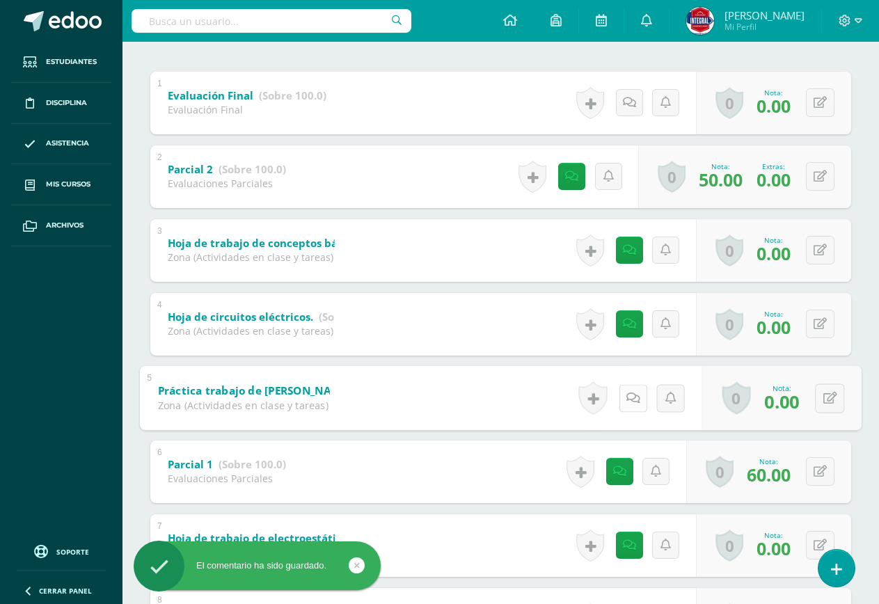
click at [619, 404] on link at bounding box center [633, 398] width 28 height 28
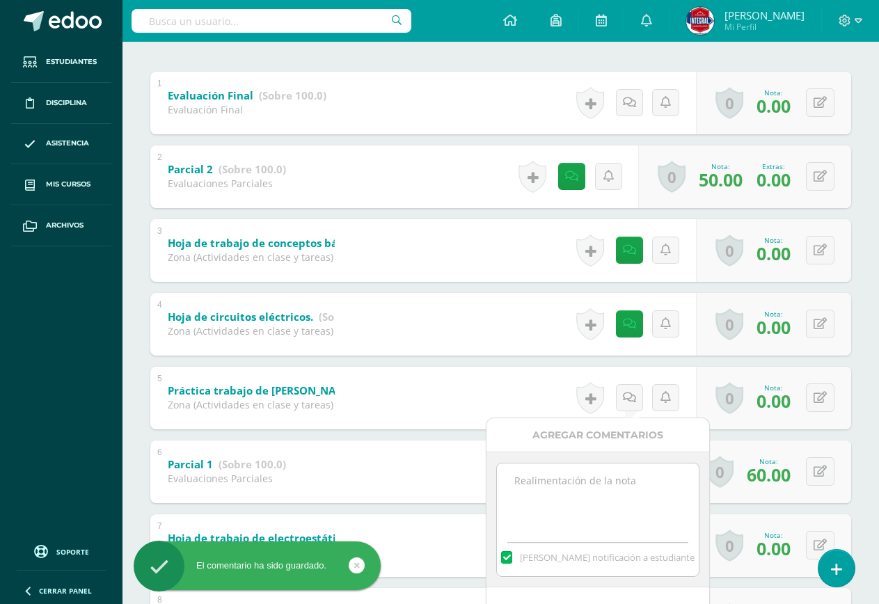
click at [564, 511] on textarea at bounding box center [597, 498] width 201 height 70
paste textarea "No se encuentra evidencia en el documento recibido, que haya trabajado la activ…"
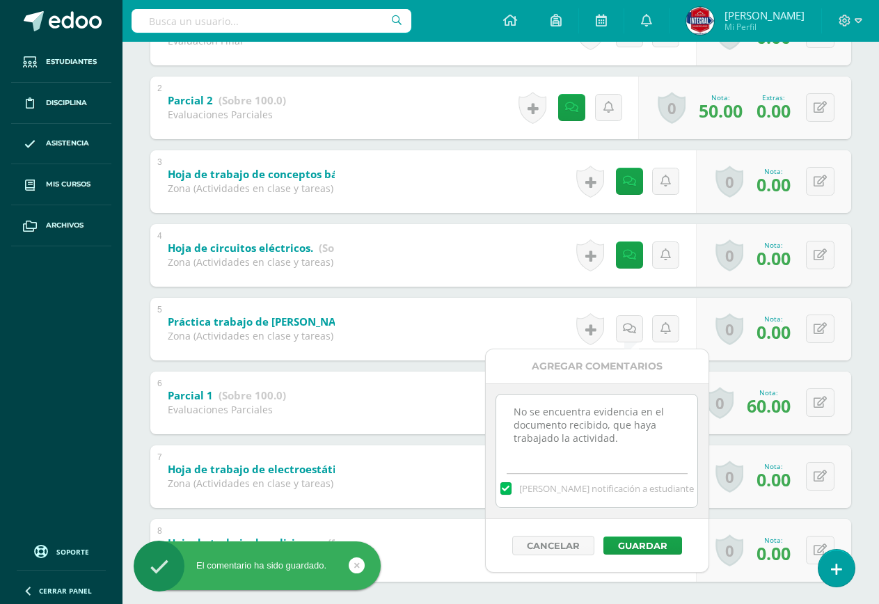
scroll to position [415, 0]
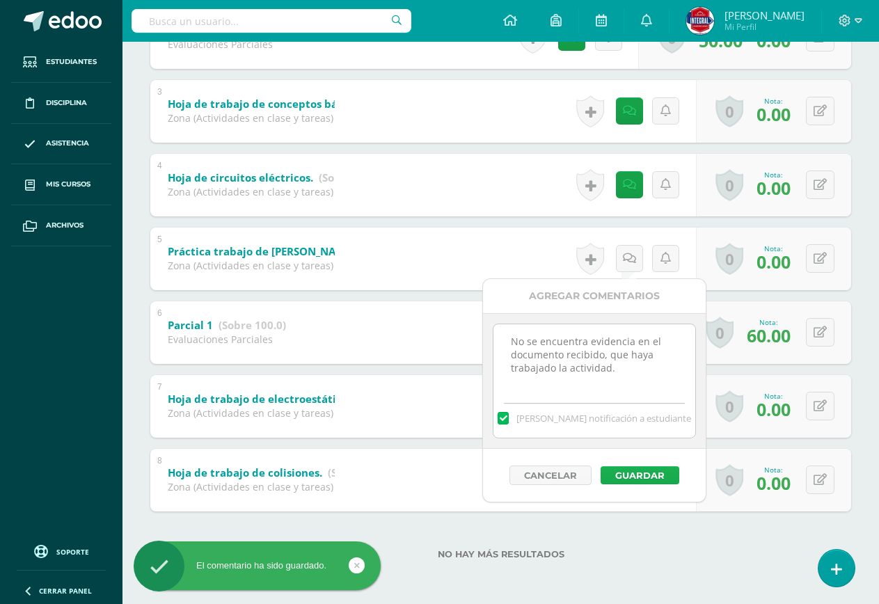
type textarea "No se encuentra evidencia en el documento recibido, que haya trabajado la activ…"
click at [625, 473] on button "Guardar" at bounding box center [639, 475] width 79 height 18
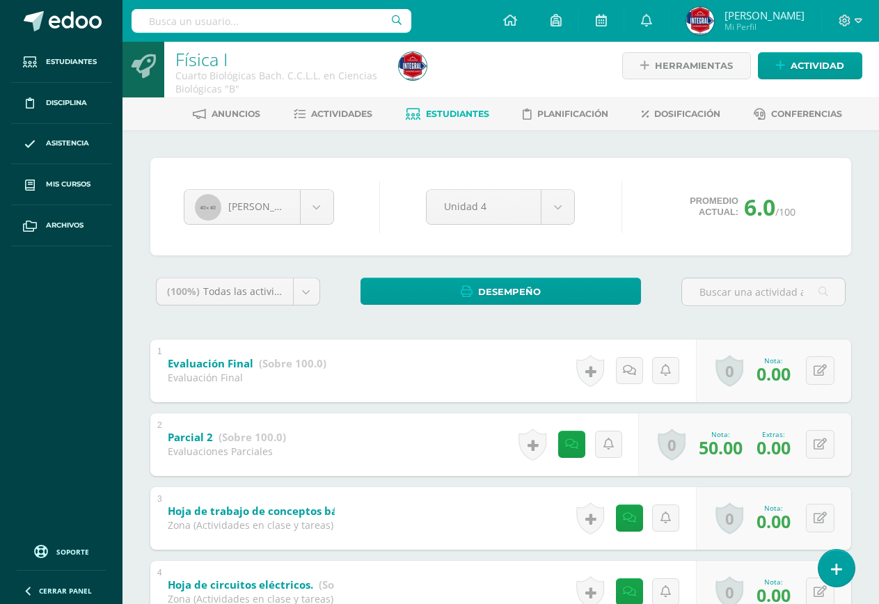
scroll to position [0, 0]
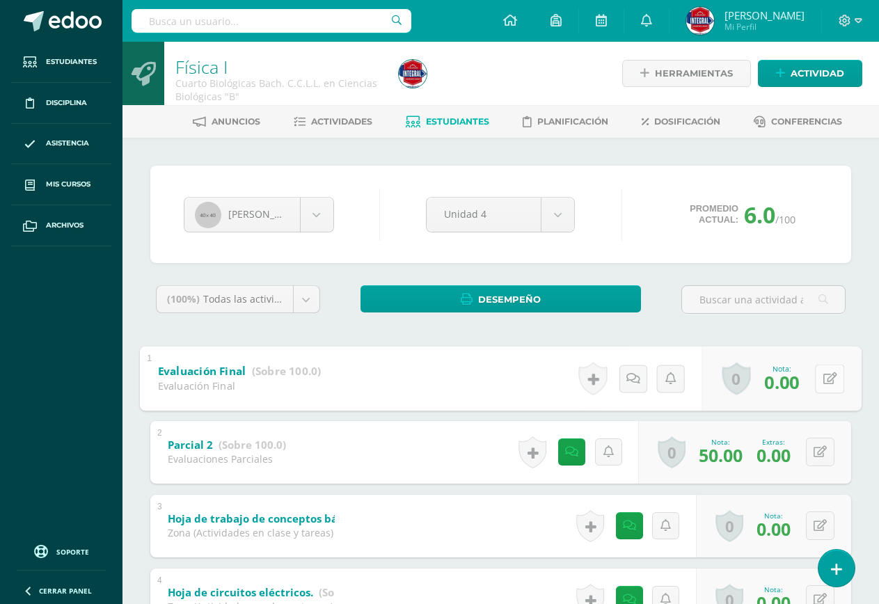
click at [824, 382] on icon at bounding box center [830, 378] width 14 height 12
type input "80"
